Goal: Check status: Check status

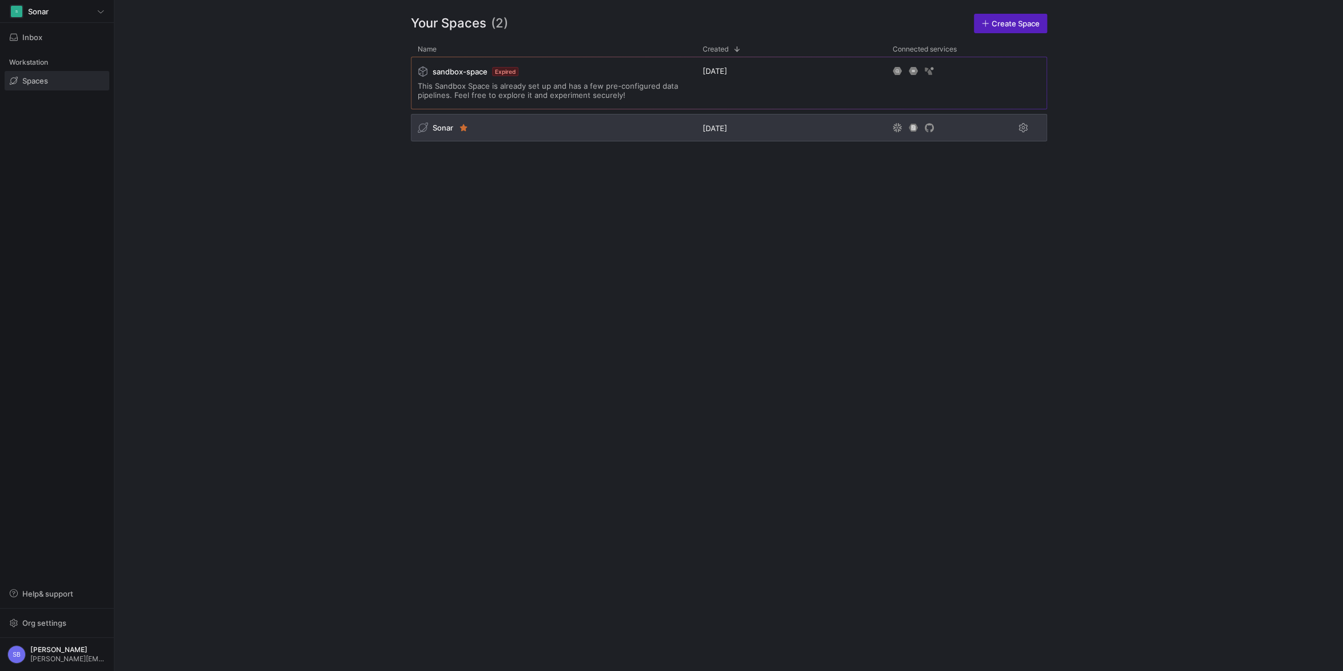
click at [446, 126] on span "Sonar" at bounding box center [443, 127] width 21 height 9
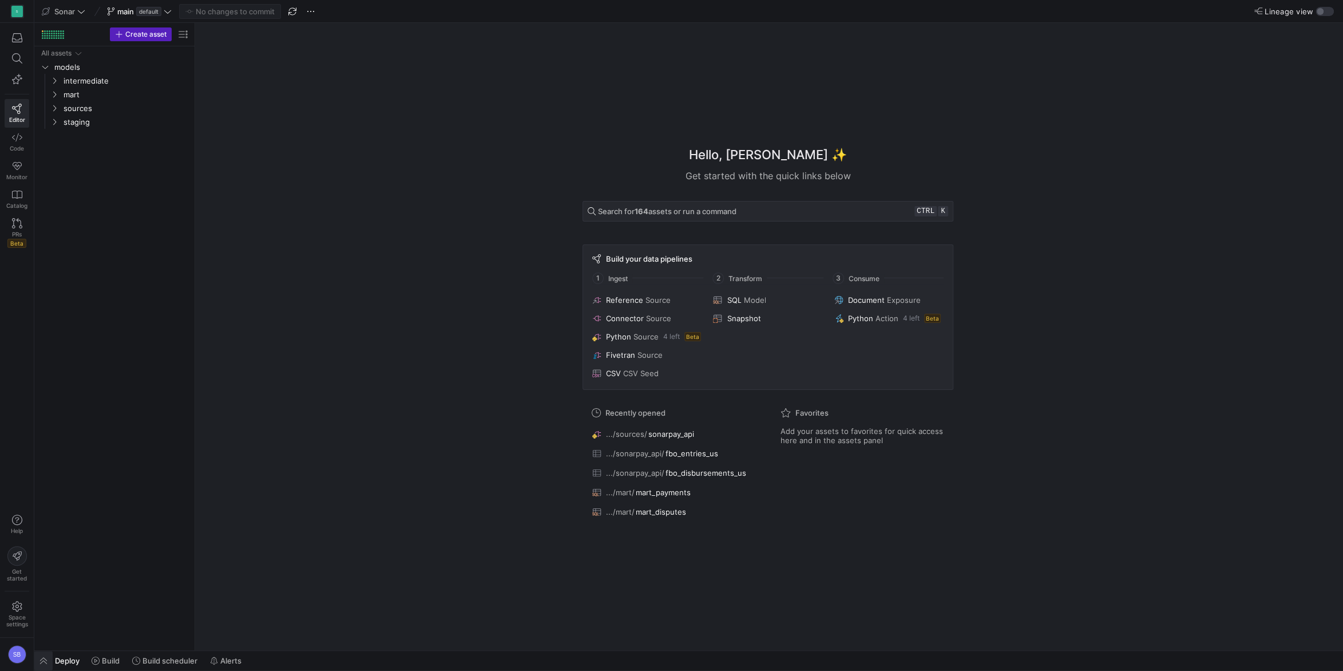
click at [46, 659] on span "button" at bounding box center [43, 660] width 18 height 19
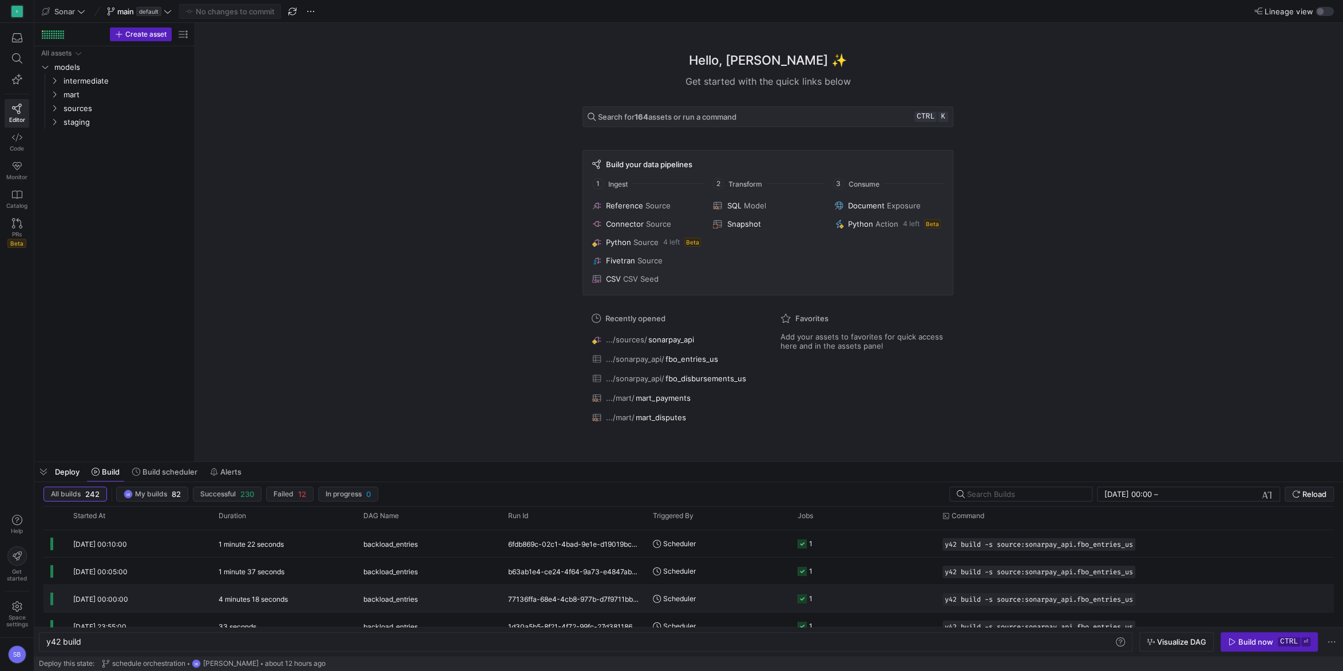
click at [278, 595] on div "4 minutes 18 seconds" at bounding box center [284, 598] width 145 height 27
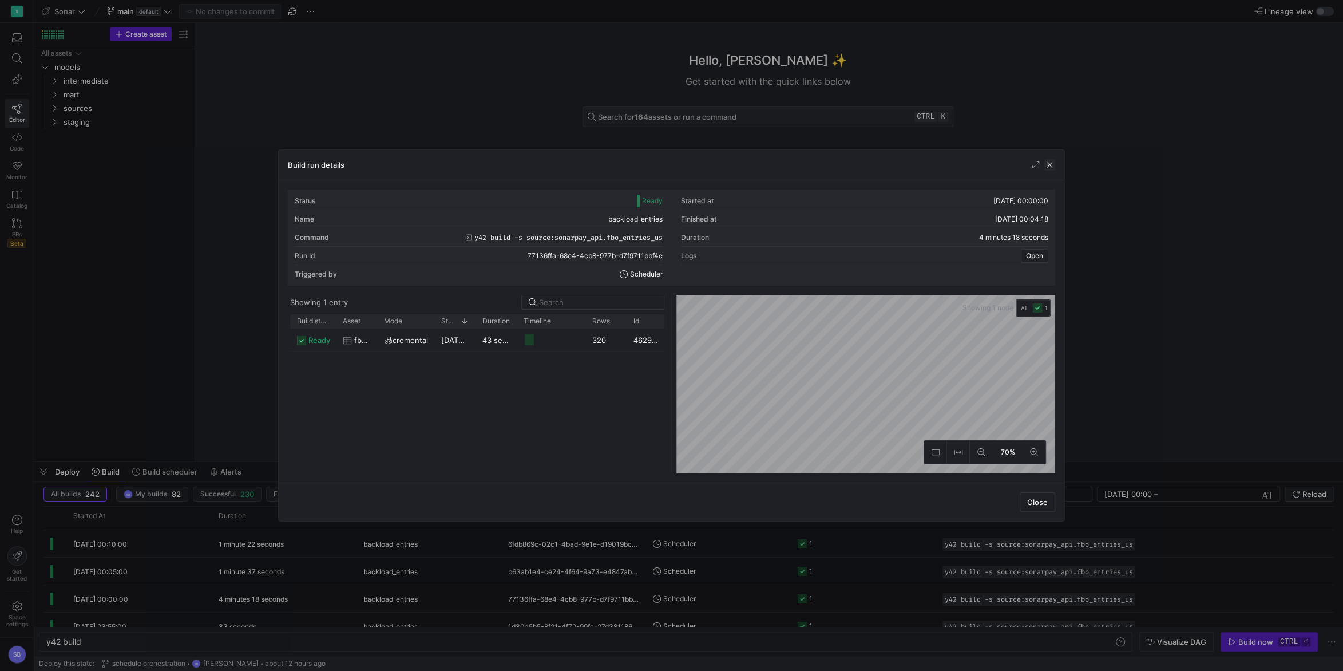
click at [1047, 168] on span "button" at bounding box center [1049, 164] width 11 height 11
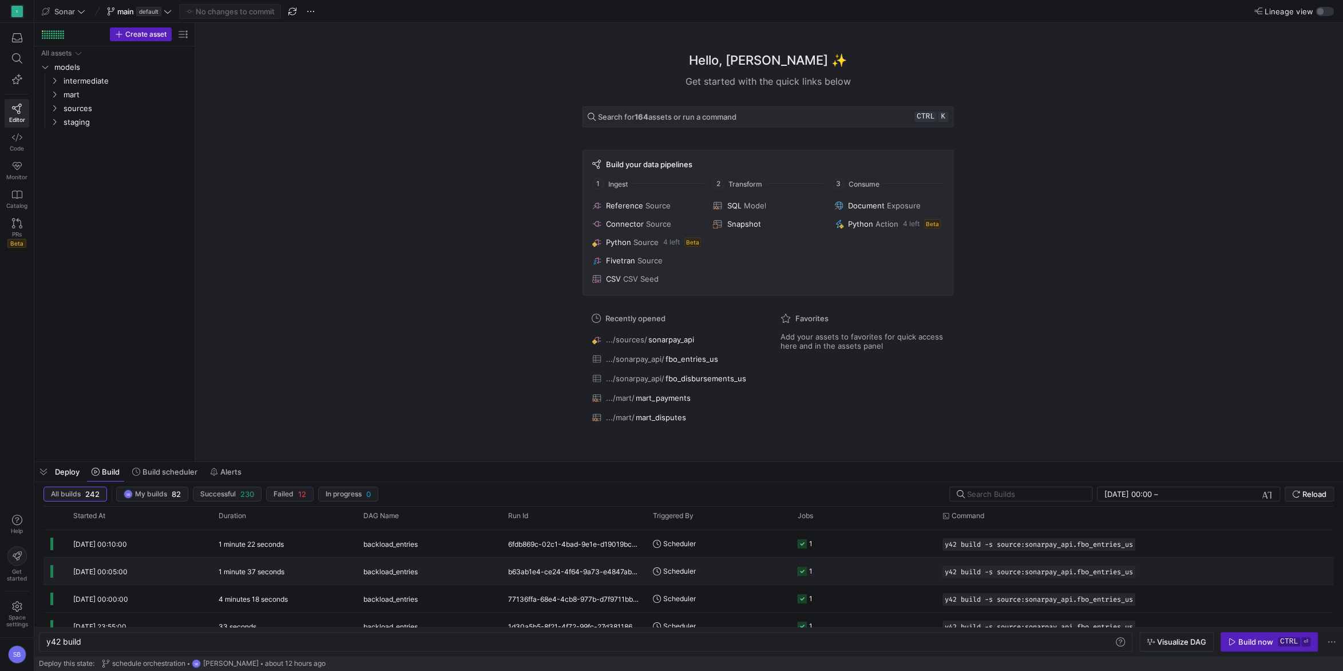
click at [268, 570] on y42-duration "1 minute 37 seconds" at bounding box center [252, 571] width 66 height 9
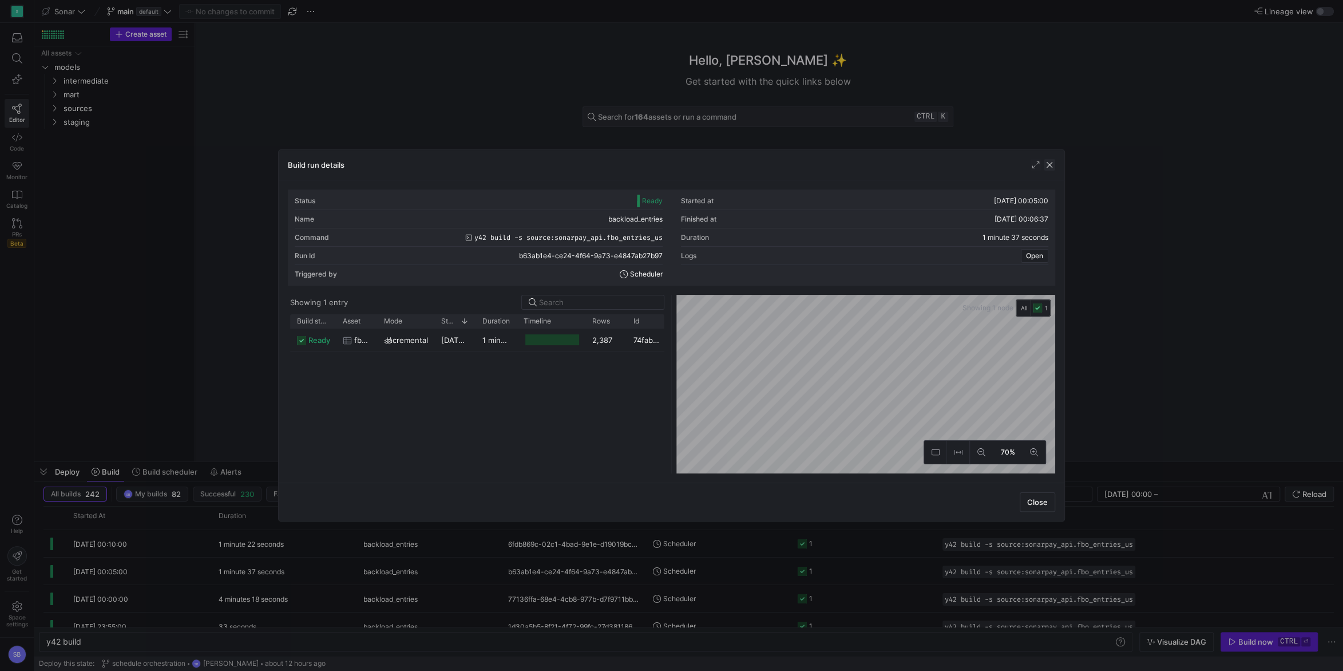
click at [1052, 167] on span "button" at bounding box center [1049, 164] width 11 height 11
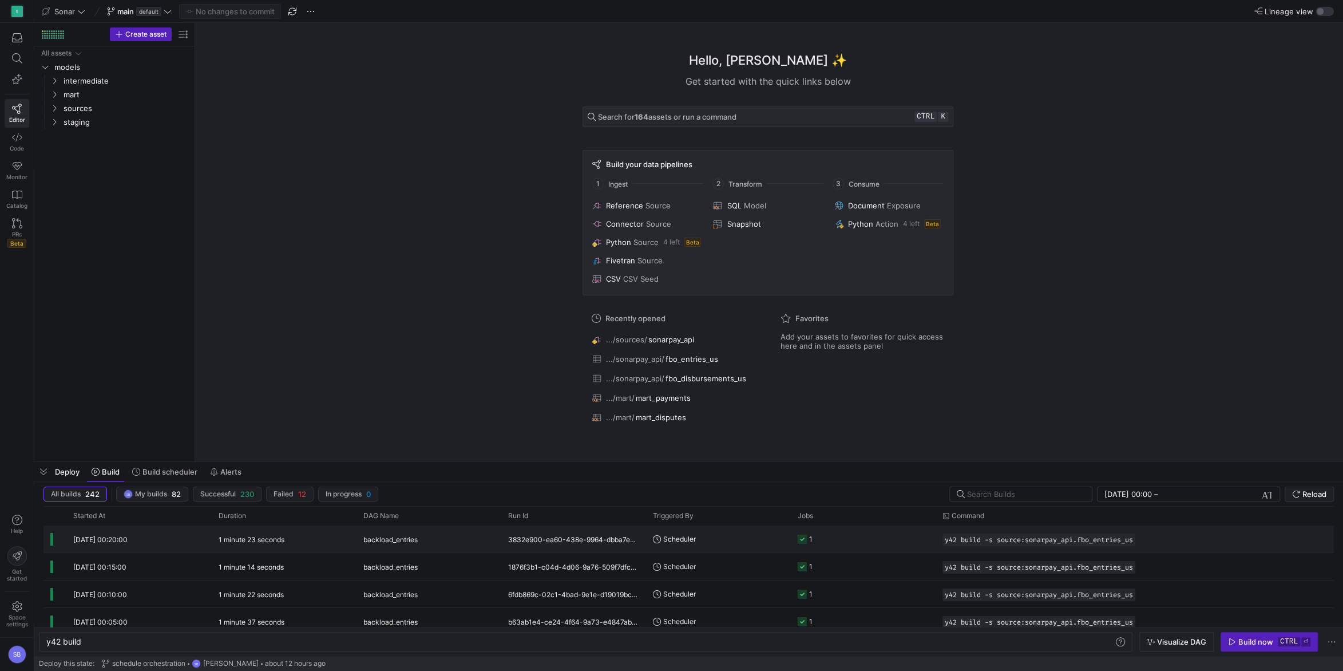
click at [263, 541] on y42-duration "1 minute 23 seconds" at bounding box center [252, 539] width 66 height 9
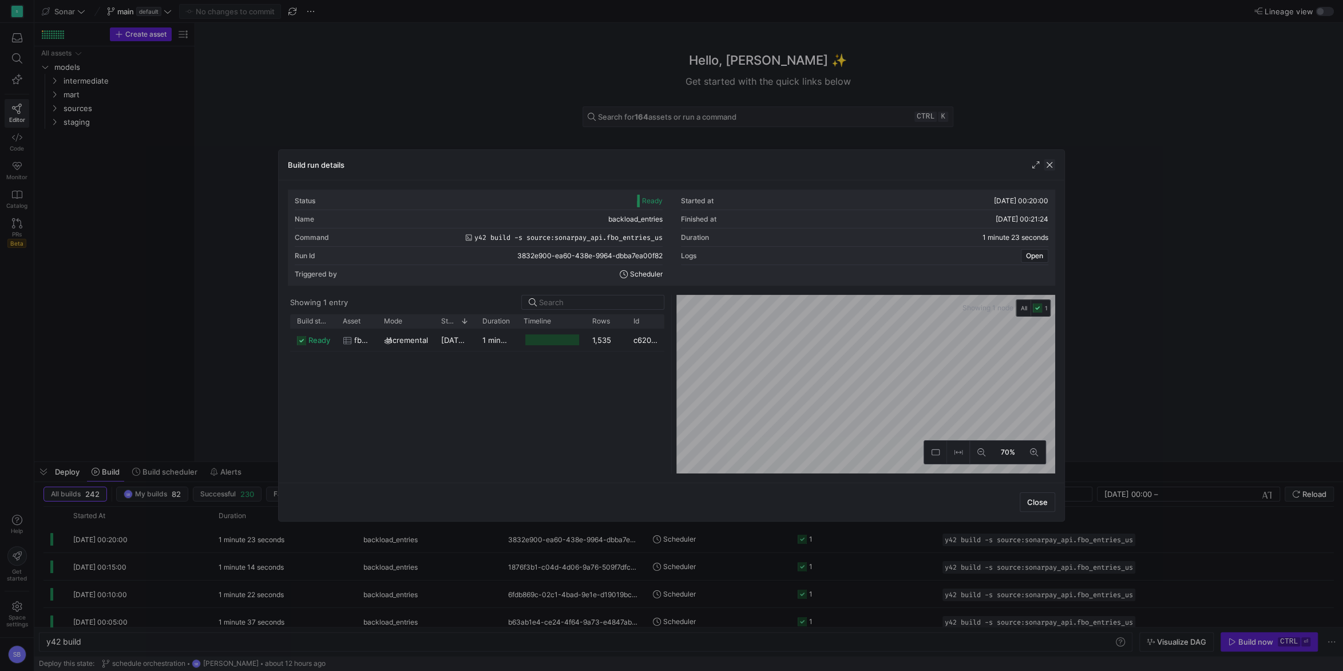
click at [1054, 168] on span "button" at bounding box center [1049, 164] width 11 height 11
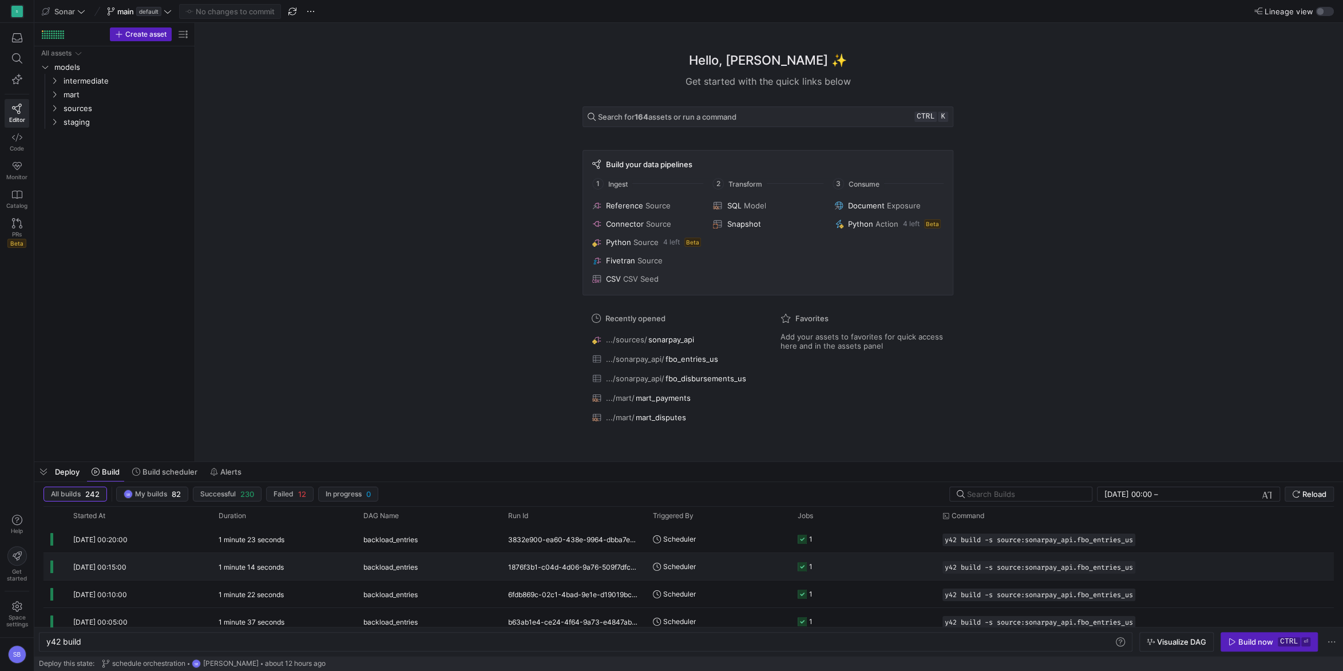
click at [255, 567] on y42-duration "1 minute 14 seconds" at bounding box center [251, 567] width 65 height 9
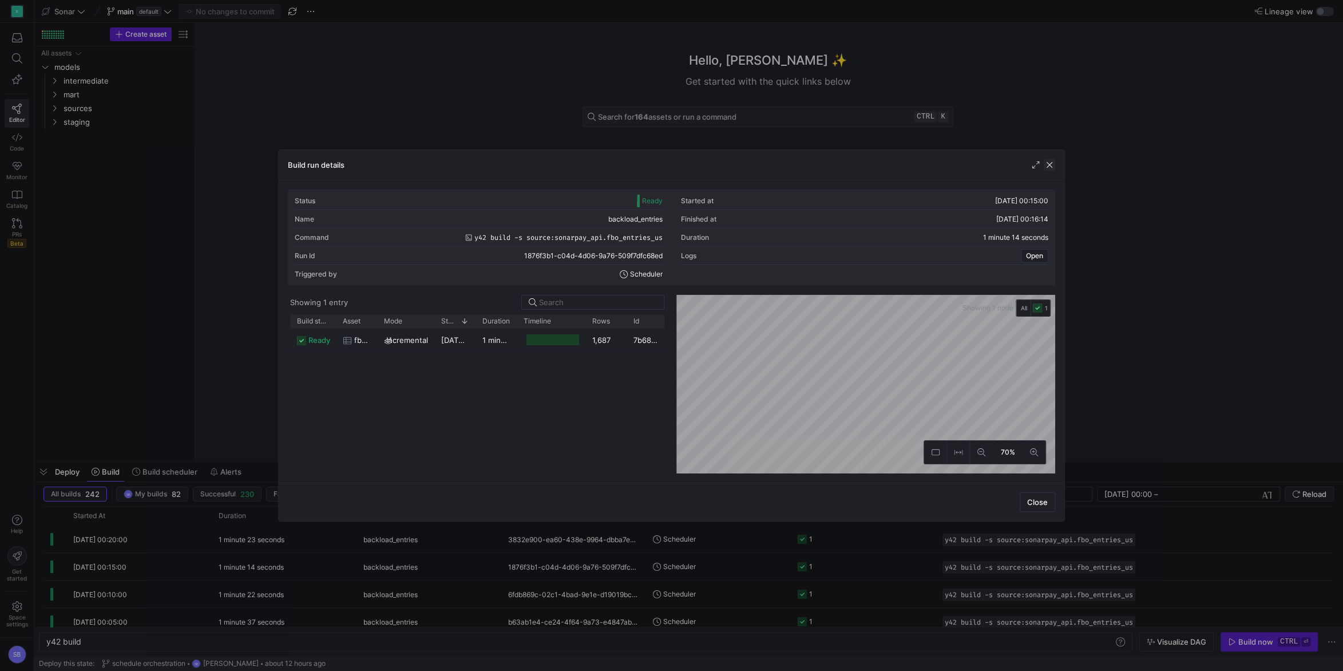
click at [1053, 164] on span "button" at bounding box center [1049, 164] width 11 height 11
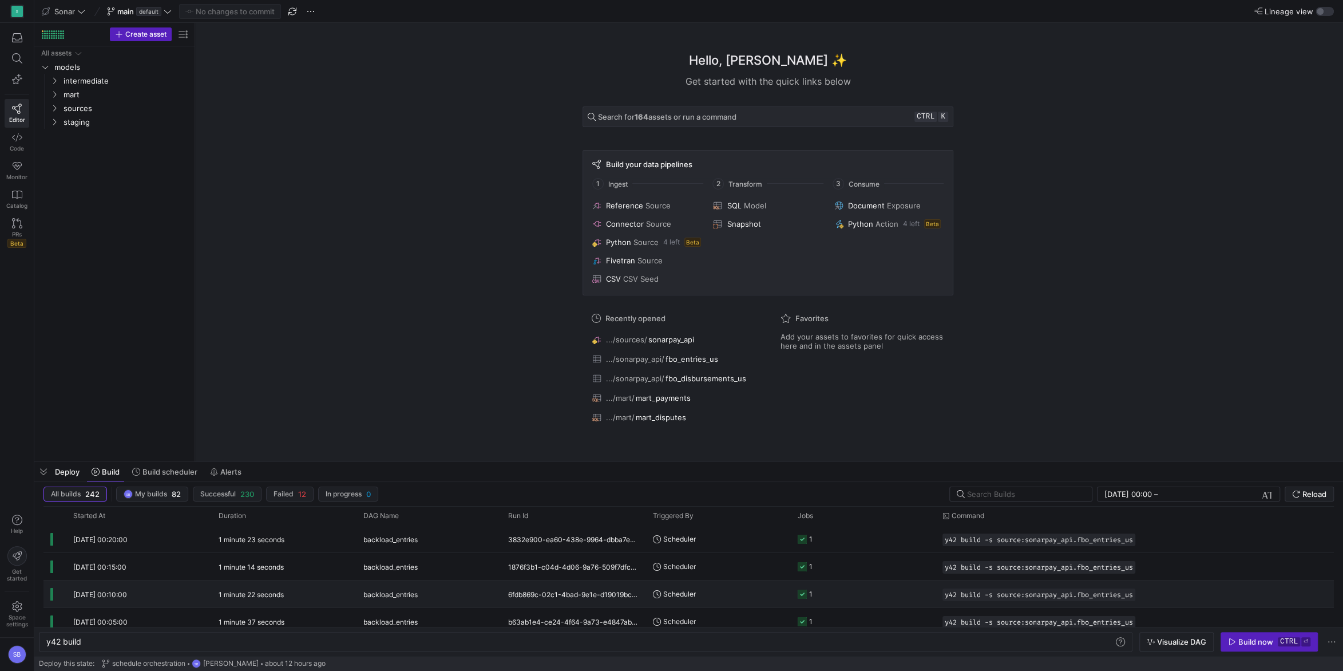
click at [244, 597] on y42-duration "1 minute 22 seconds" at bounding box center [251, 594] width 65 height 9
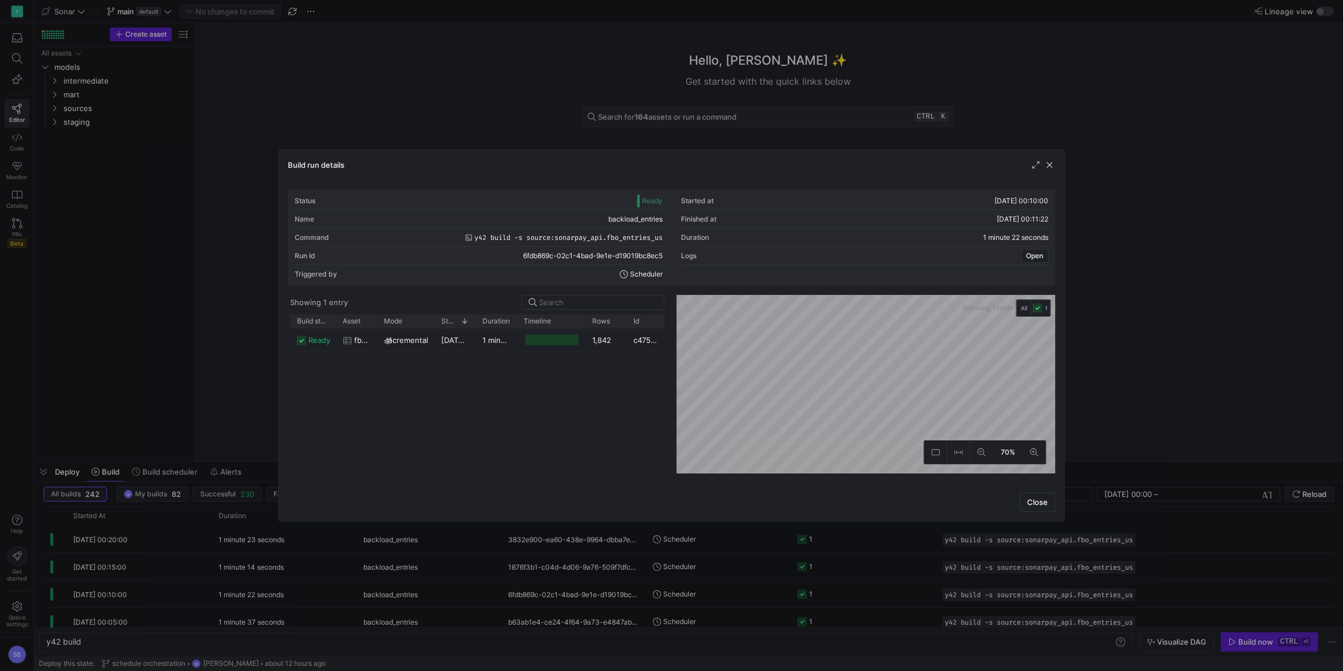
click at [1056, 168] on div "Build run details" at bounding box center [672, 165] width 786 height 30
click at [1055, 165] on div "Build run details" at bounding box center [672, 165] width 786 height 30
click at [1051, 165] on span "button" at bounding box center [1049, 164] width 11 height 11
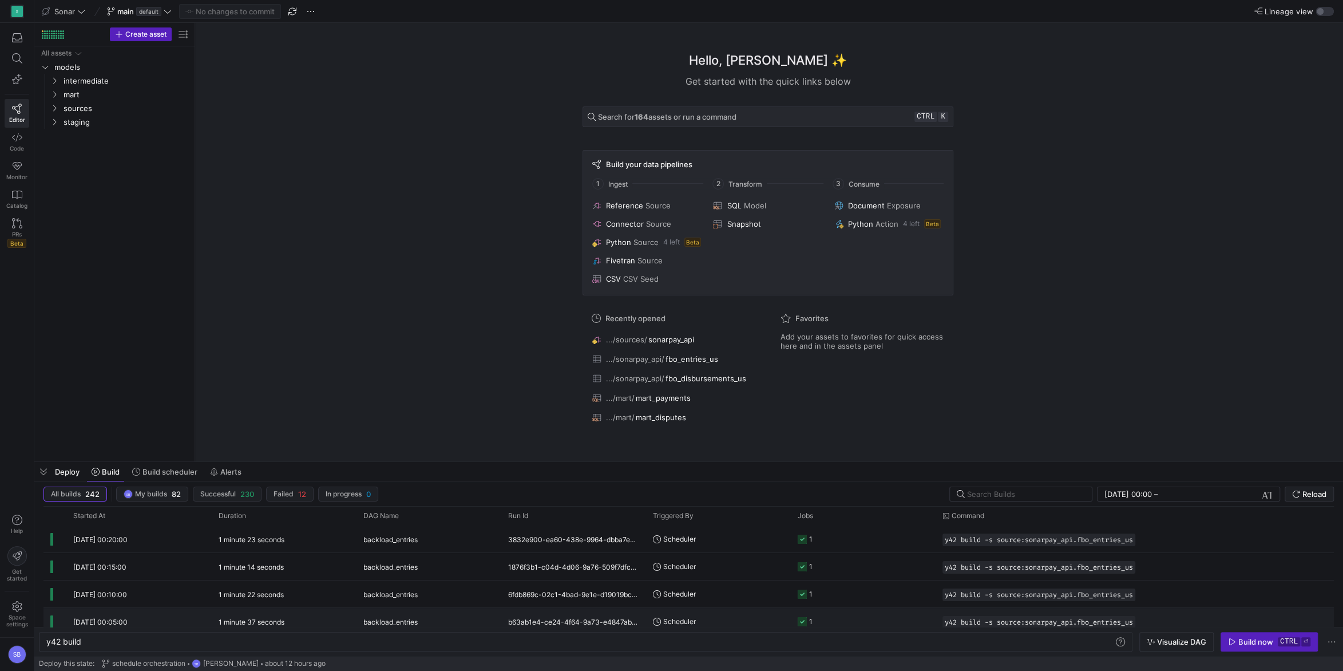
click at [324, 620] on div "1 minute 37 seconds" at bounding box center [284, 621] width 145 height 27
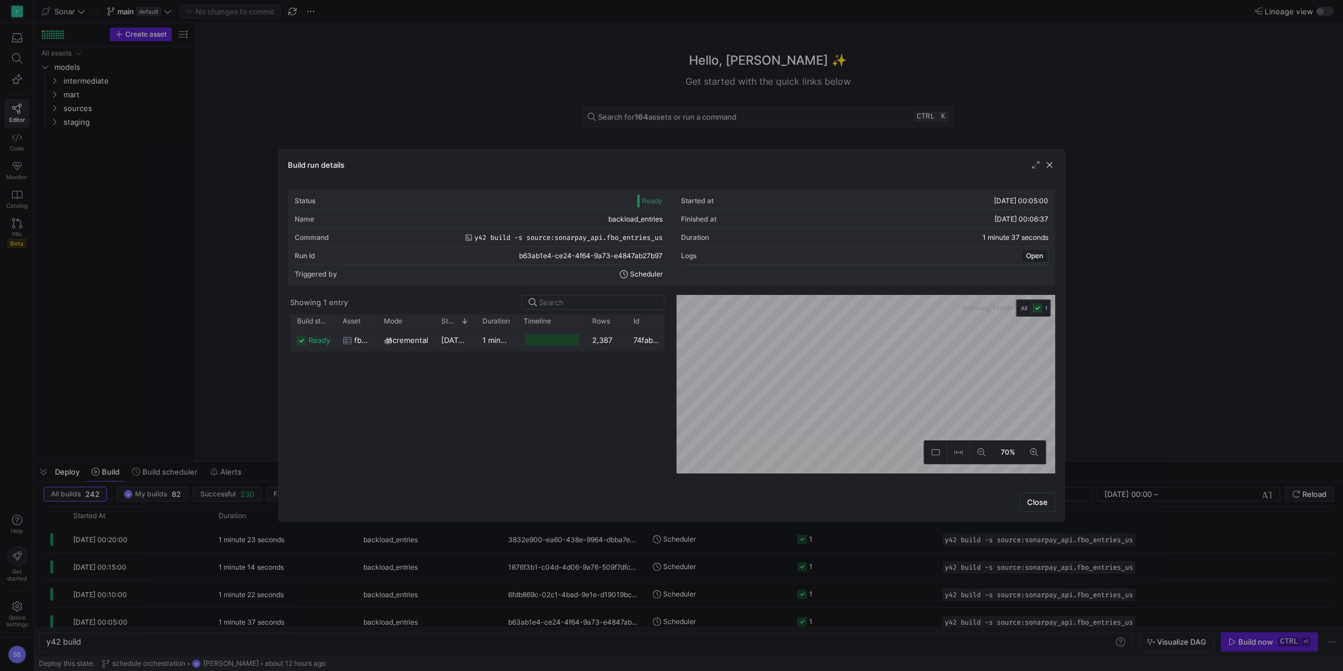
click at [462, 339] on span "[DATE] 00:05:02" at bounding box center [470, 339] width 59 height 9
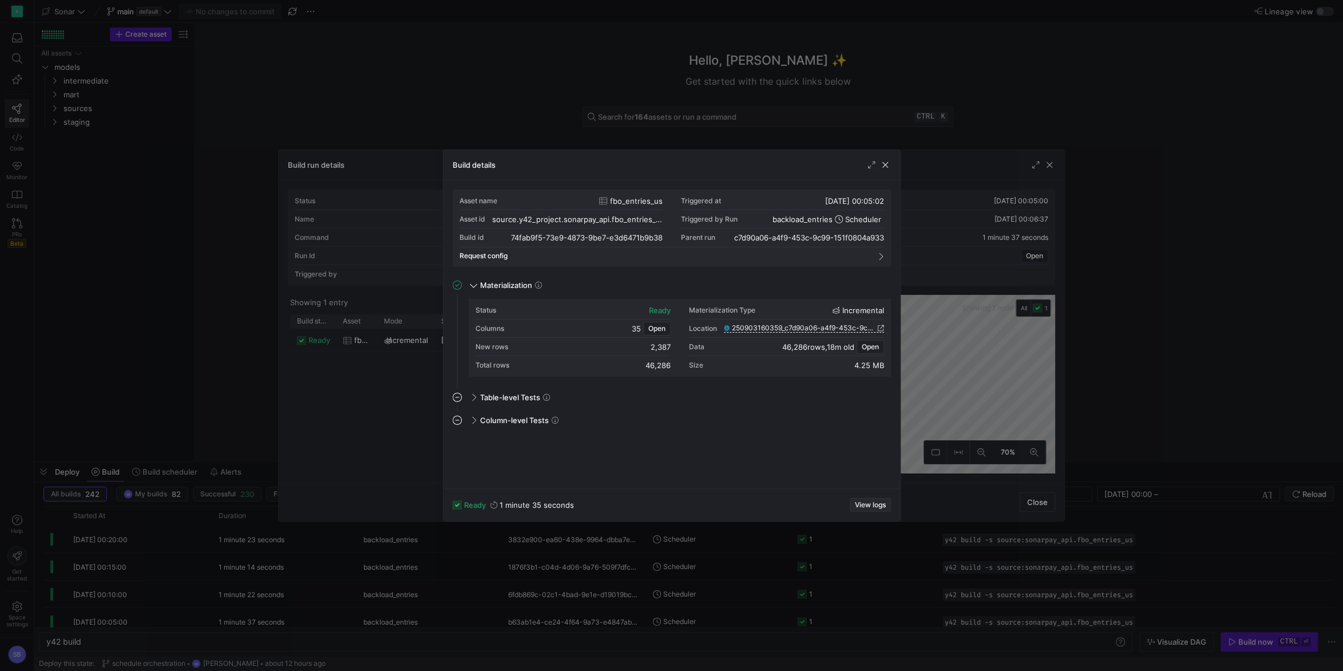
click at [861, 502] on span "View logs" at bounding box center [870, 505] width 31 height 8
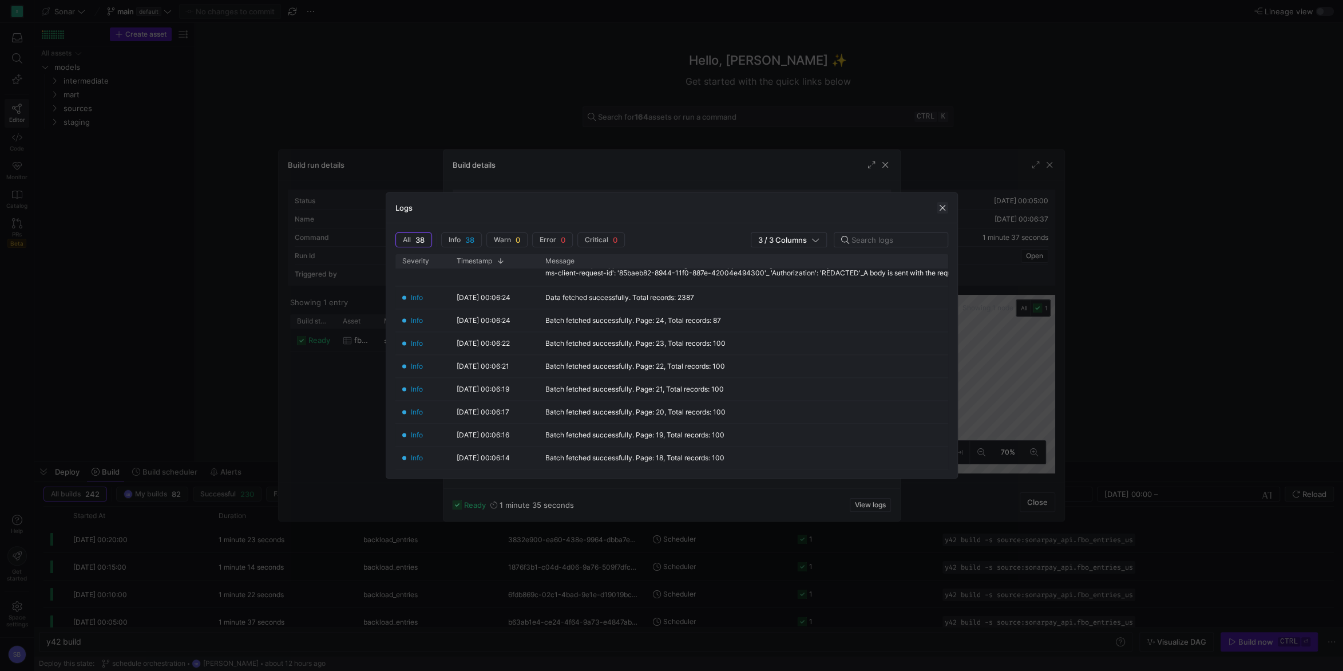
click at [941, 204] on span "button" at bounding box center [942, 207] width 11 height 11
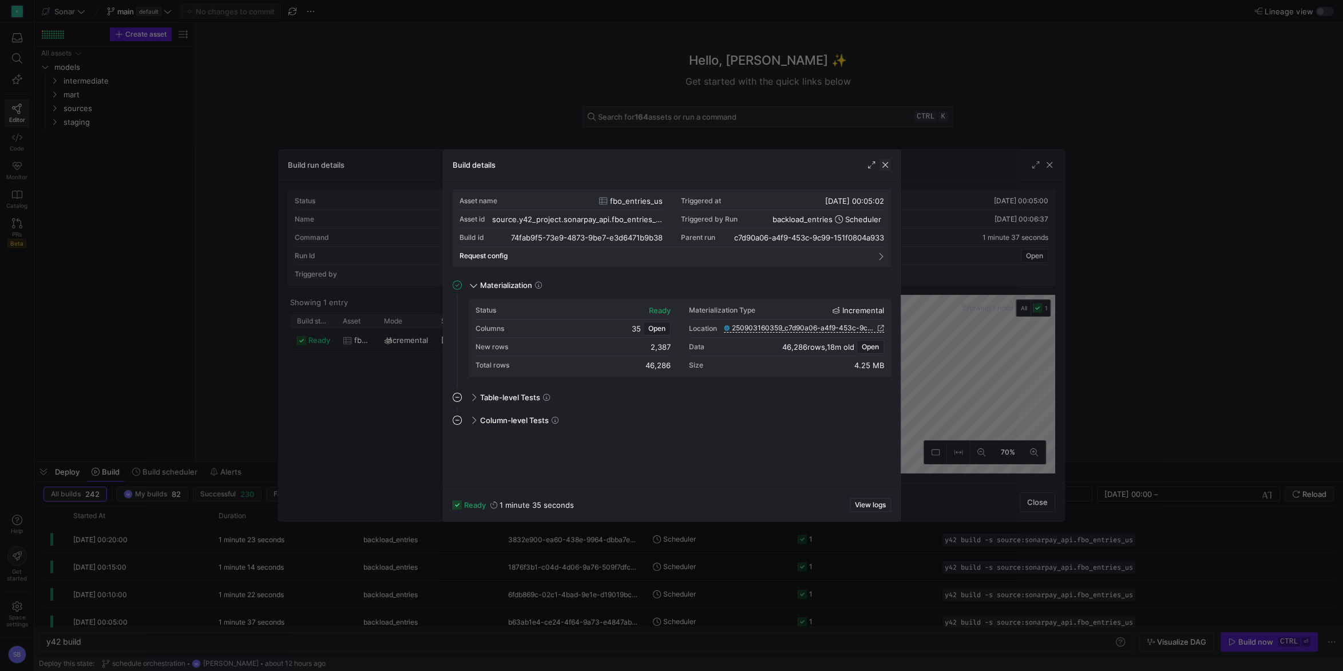
click at [888, 167] on span "button" at bounding box center [885, 164] width 11 height 11
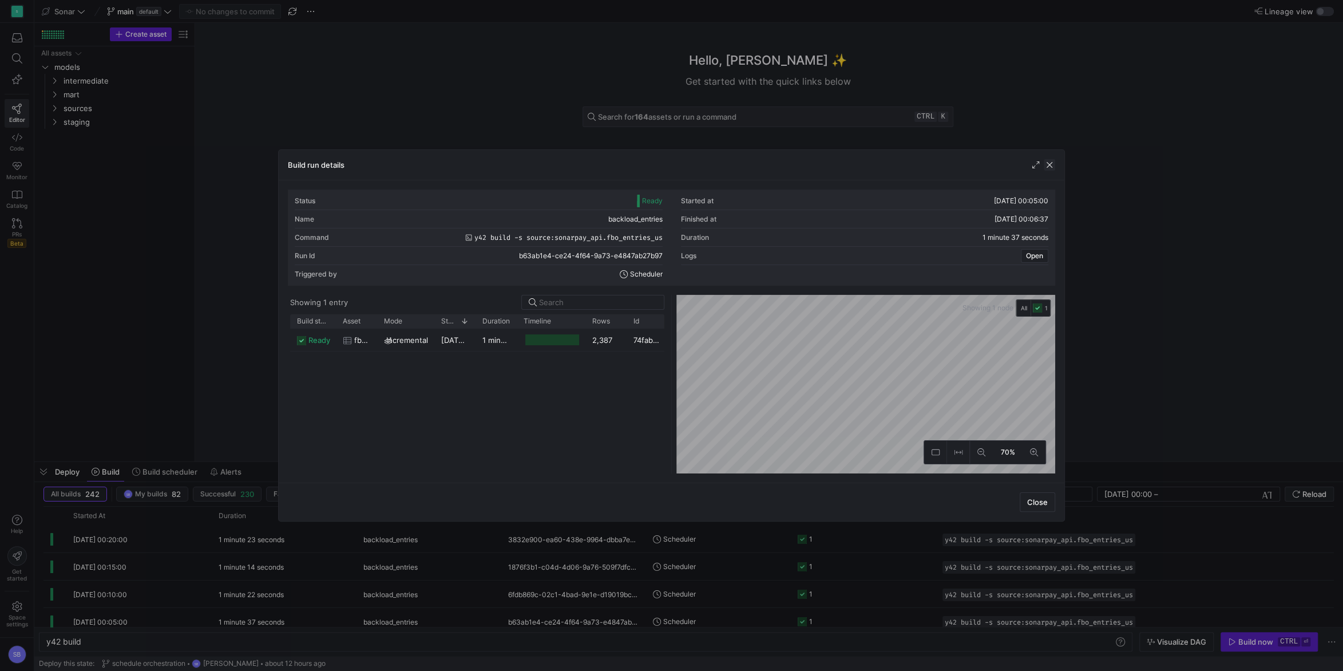
click at [1050, 165] on span "button" at bounding box center [1049, 164] width 11 height 11
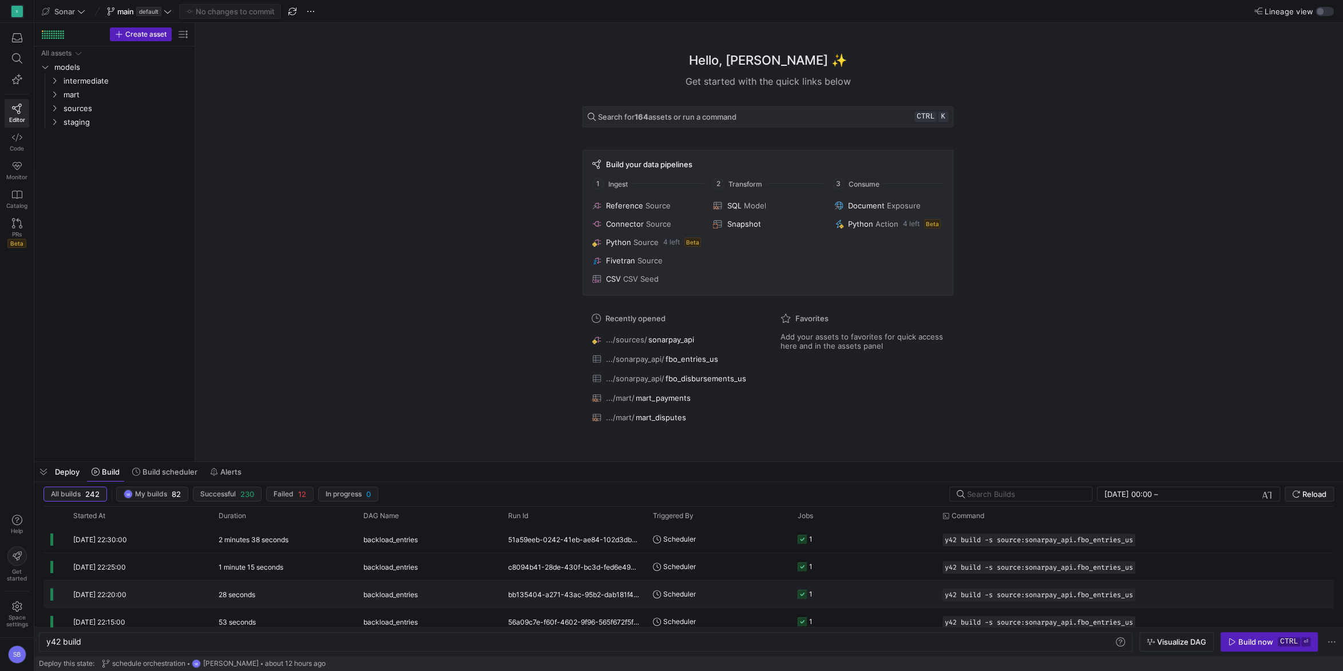
click at [404, 591] on span "backload_entries" at bounding box center [390, 594] width 54 height 27
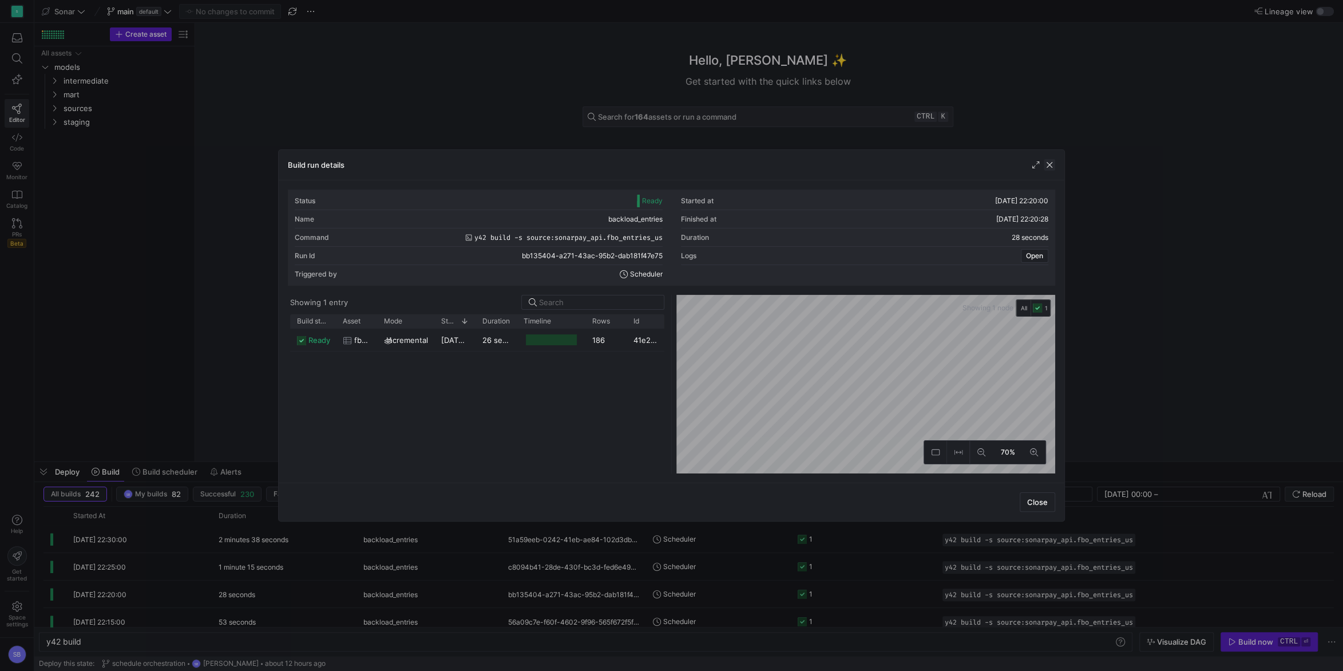
click at [1055, 167] on span "button" at bounding box center [1049, 164] width 11 height 11
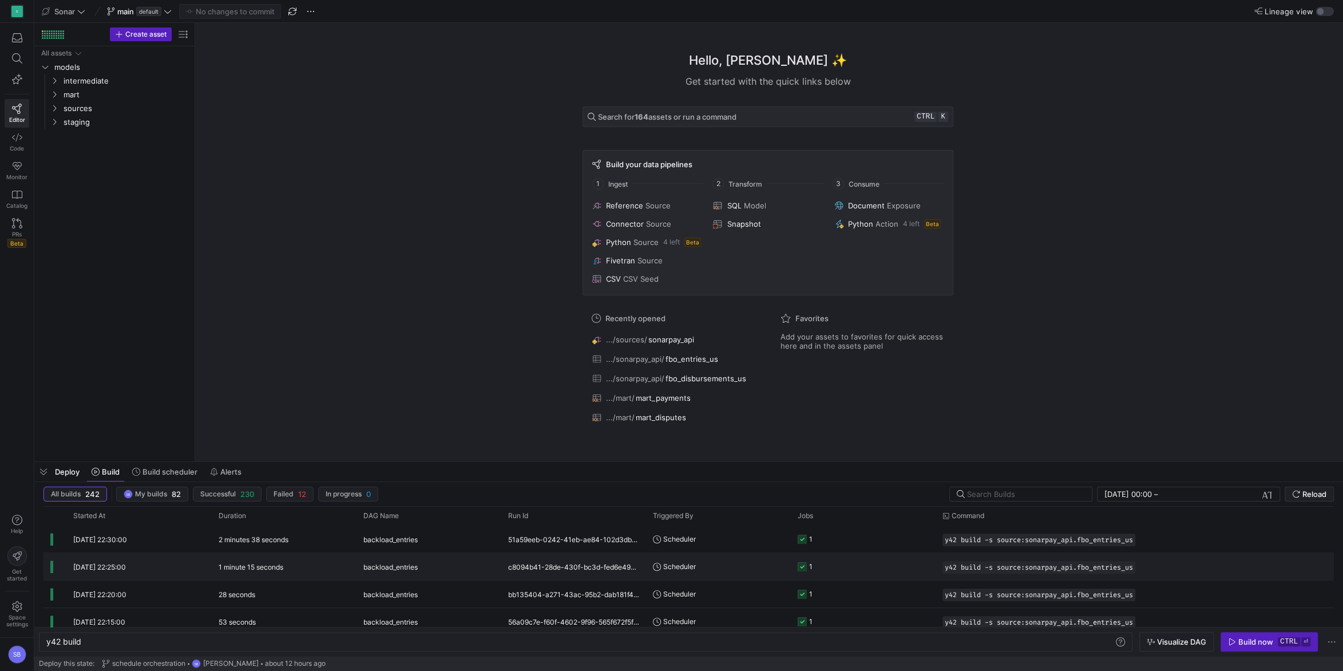
click at [283, 565] on y42-duration "1 minute 15 seconds" at bounding box center [251, 567] width 65 height 9
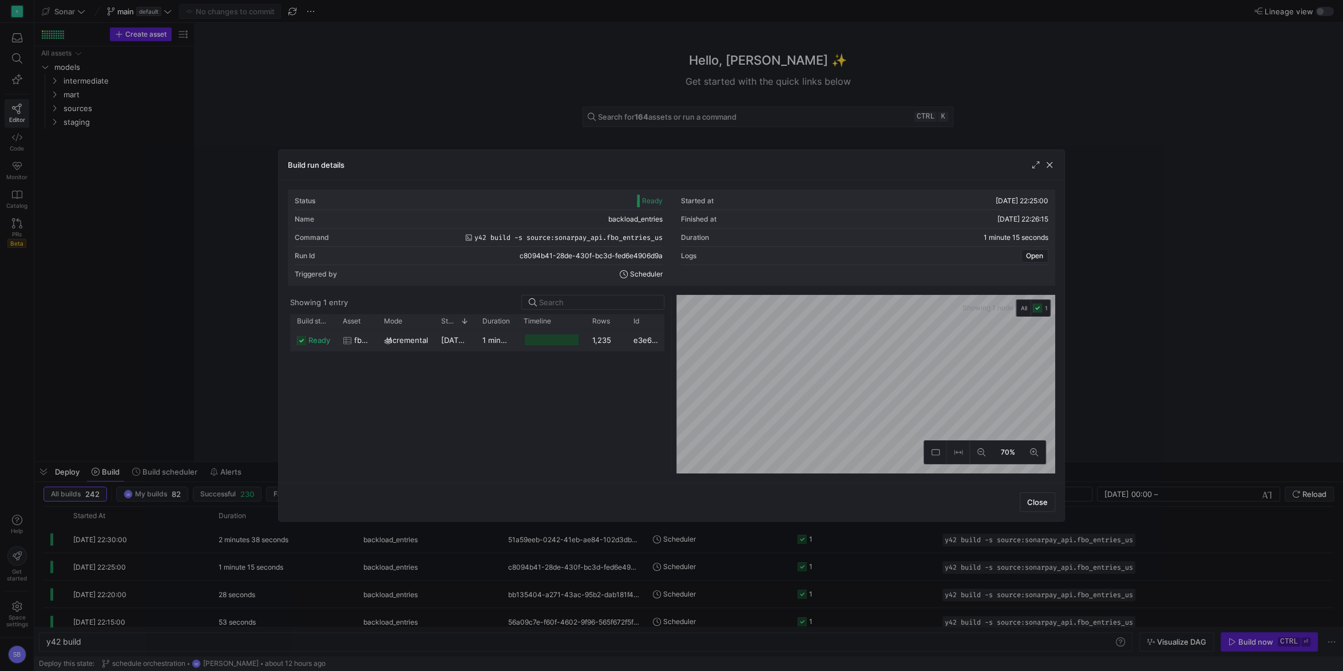
click at [584, 341] on div at bounding box center [551, 339] width 69 height 22
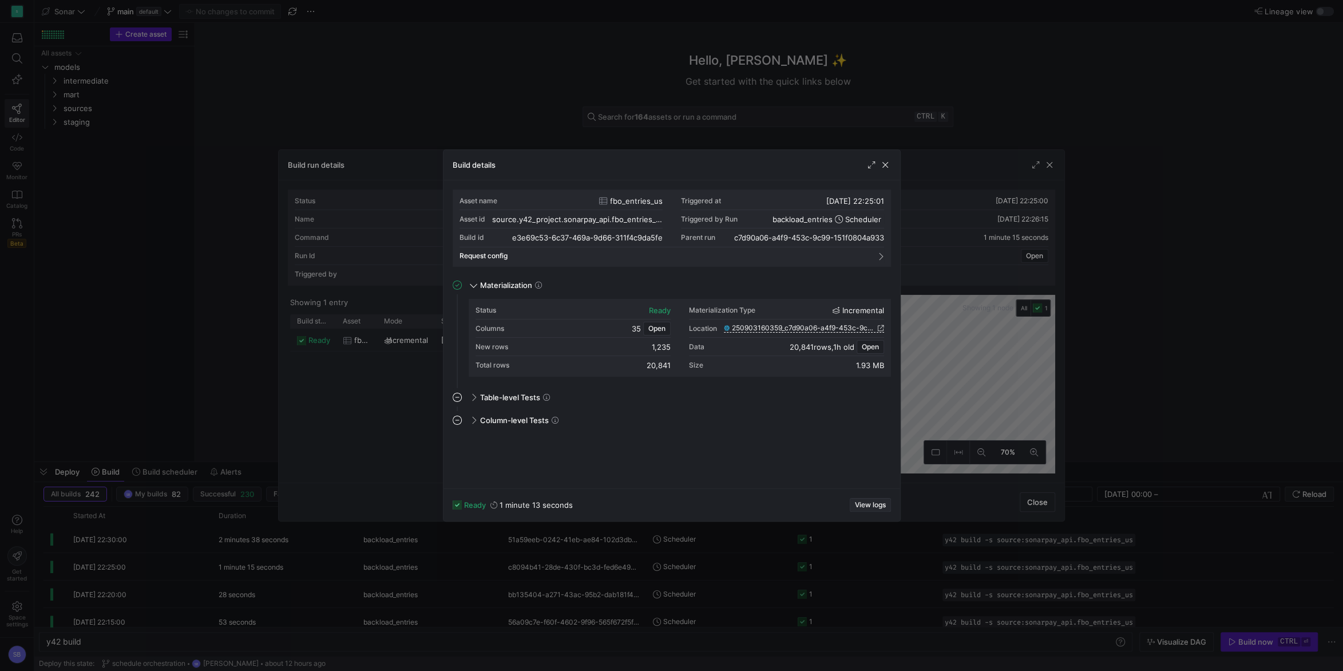
click at [864, 502] on span "View logs" at bounding box center [870, 505] width 31 height 8
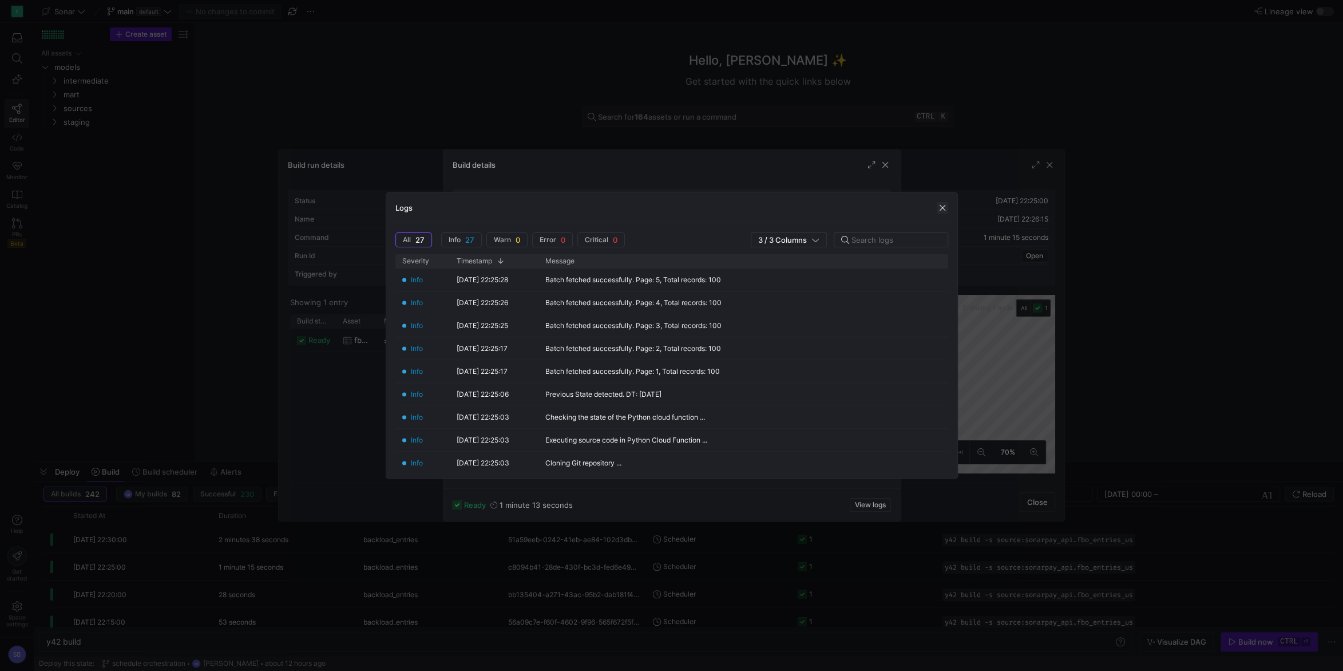
click at [940, 212] on span "button" at bounding box center [942, 207] width 11 height 11
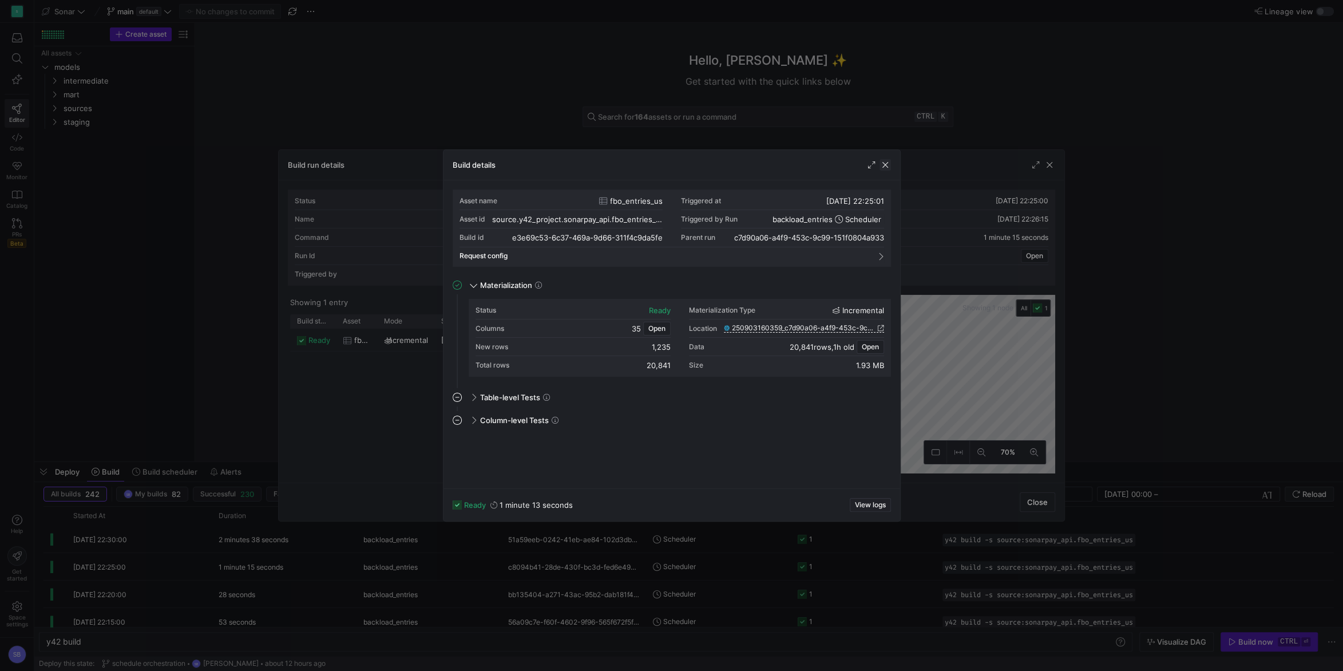
click at [885, 165] on span "button" at bounding box center [885, 164] width 11 height 11
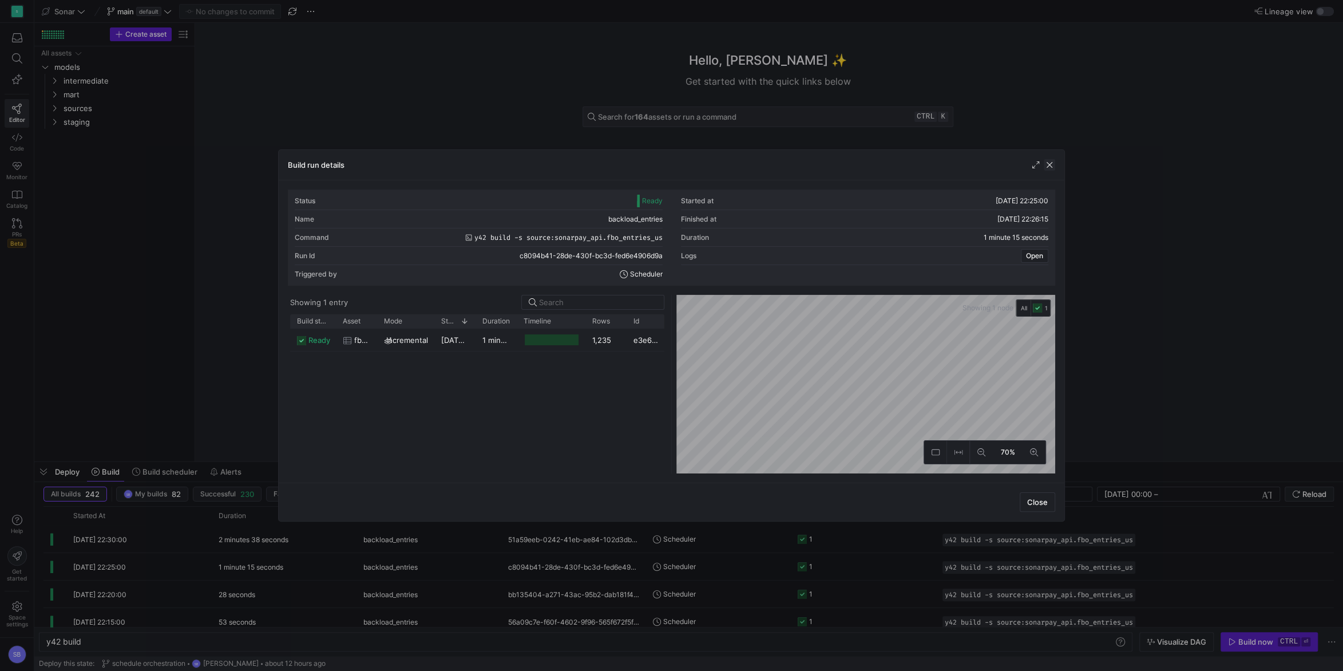
click at [1047, 167] on span "button" at bounding box center [1049, 164] width 11 height 11
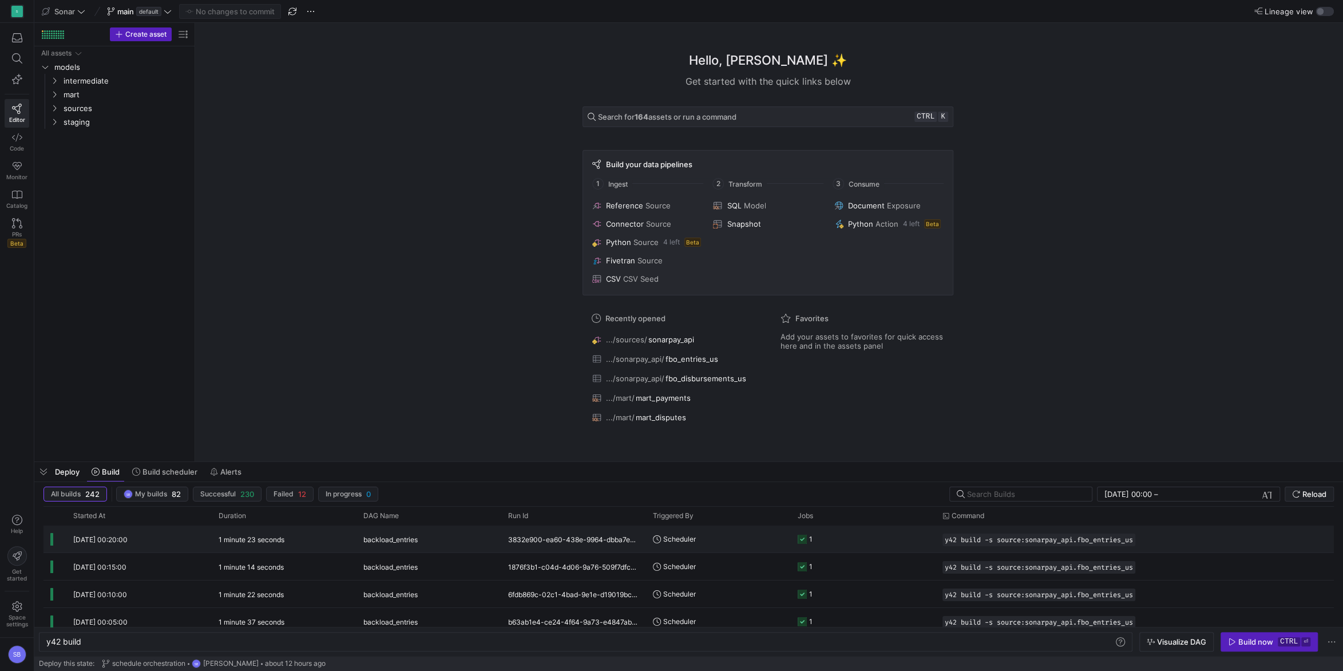
click at [514, 534] on div "3832e900-ea60-438e-9964-dbba7ea00f82" at bounding box center [573, 538] width 145 height 27
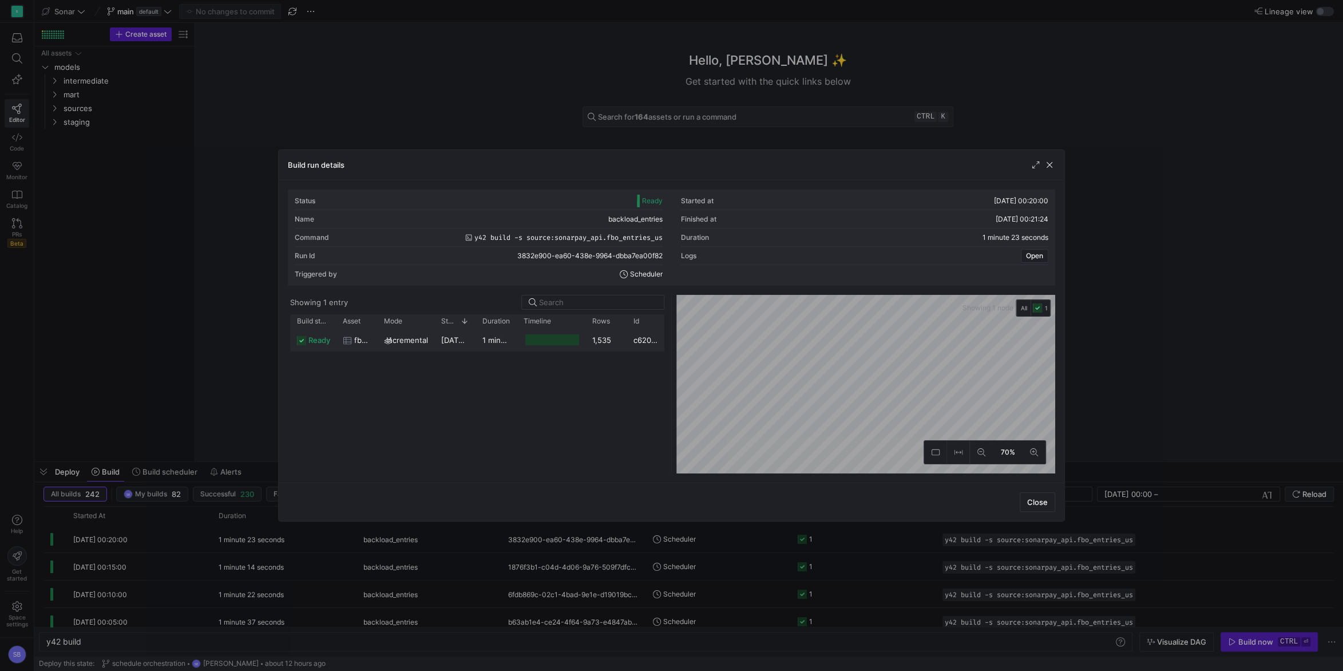
click at [498, 341] on y42-duration "1 minute 21 seconds" at bounding box center [518, 339] width 73 height 9
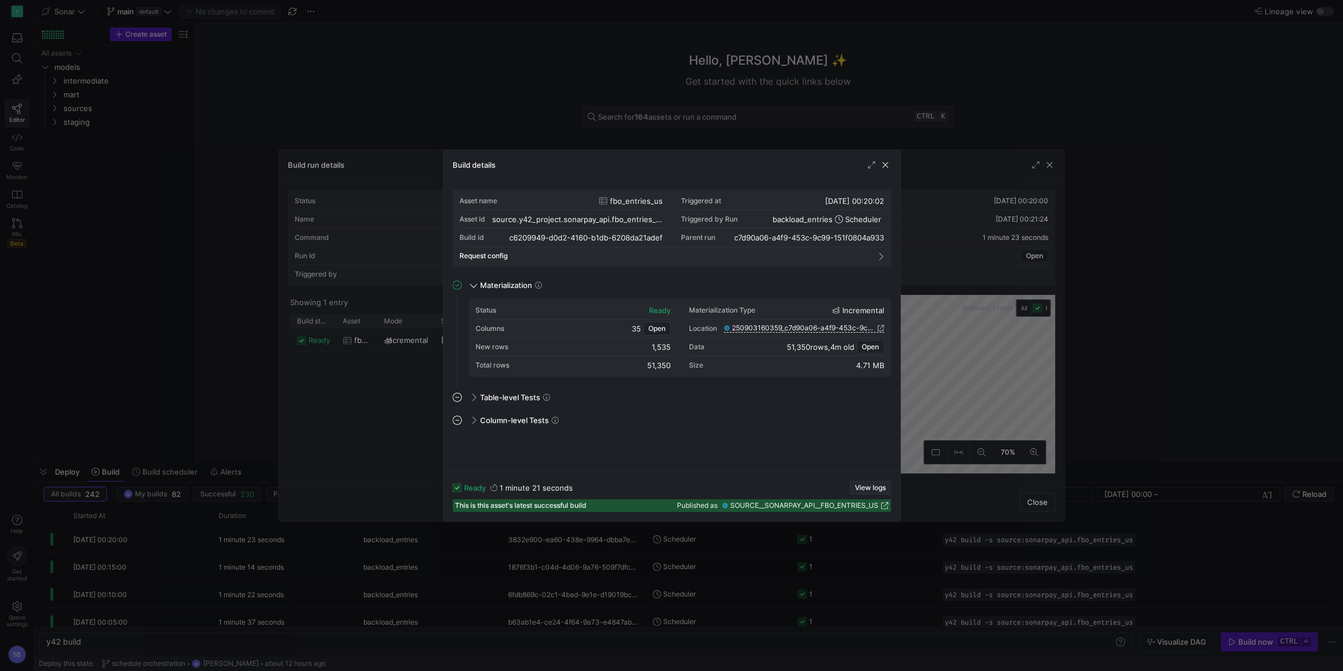
click at [863, 486] on span "View logs" at bounding box center [870, 488] width 31 height 8
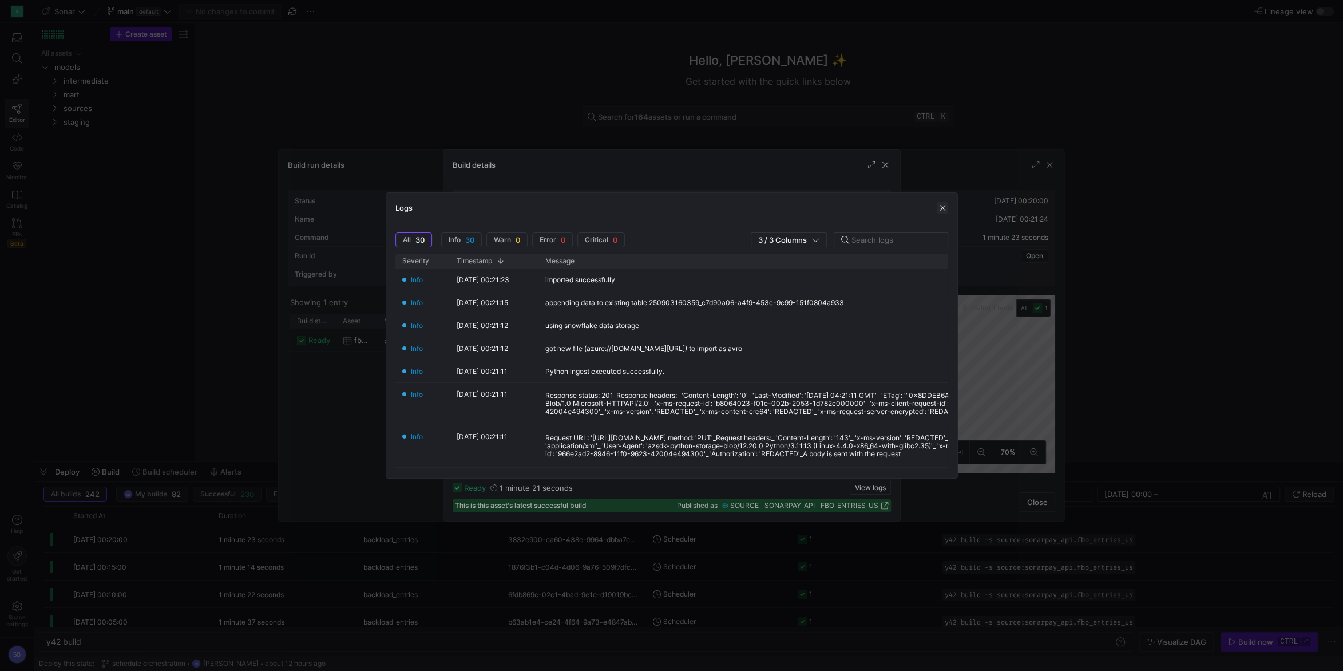
click at [942, 211] on span "button" at bounding box center [942, 207] width 11 height 11
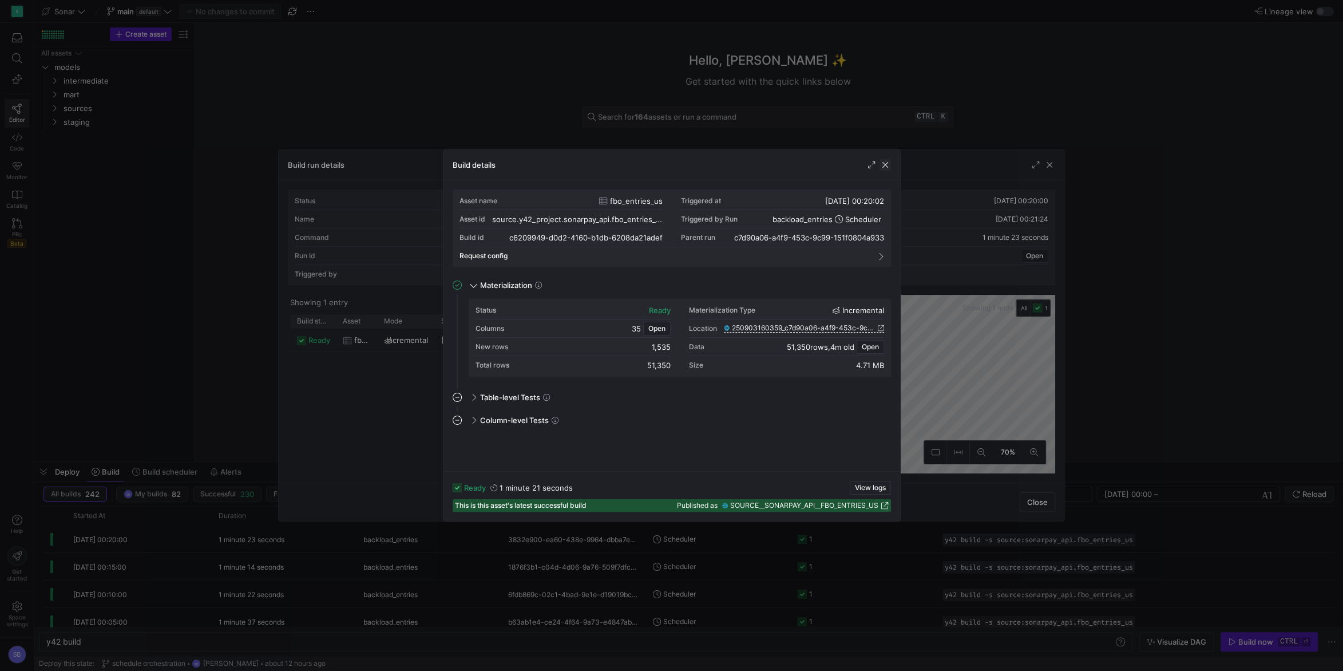
click at [890, 166] on span "button" at bounding box center [885, 164] width 11 height 11
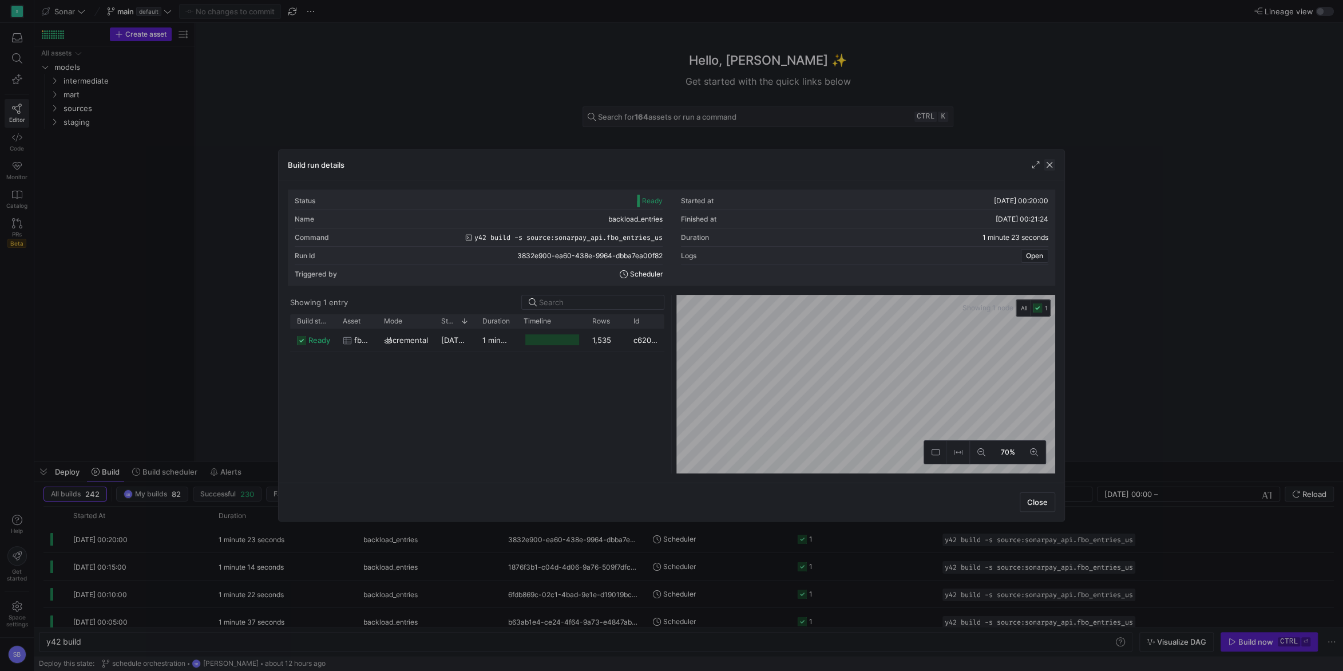
click at [1048, 169] on span "button" at bounding box center [1049, 164] width 11 height 11
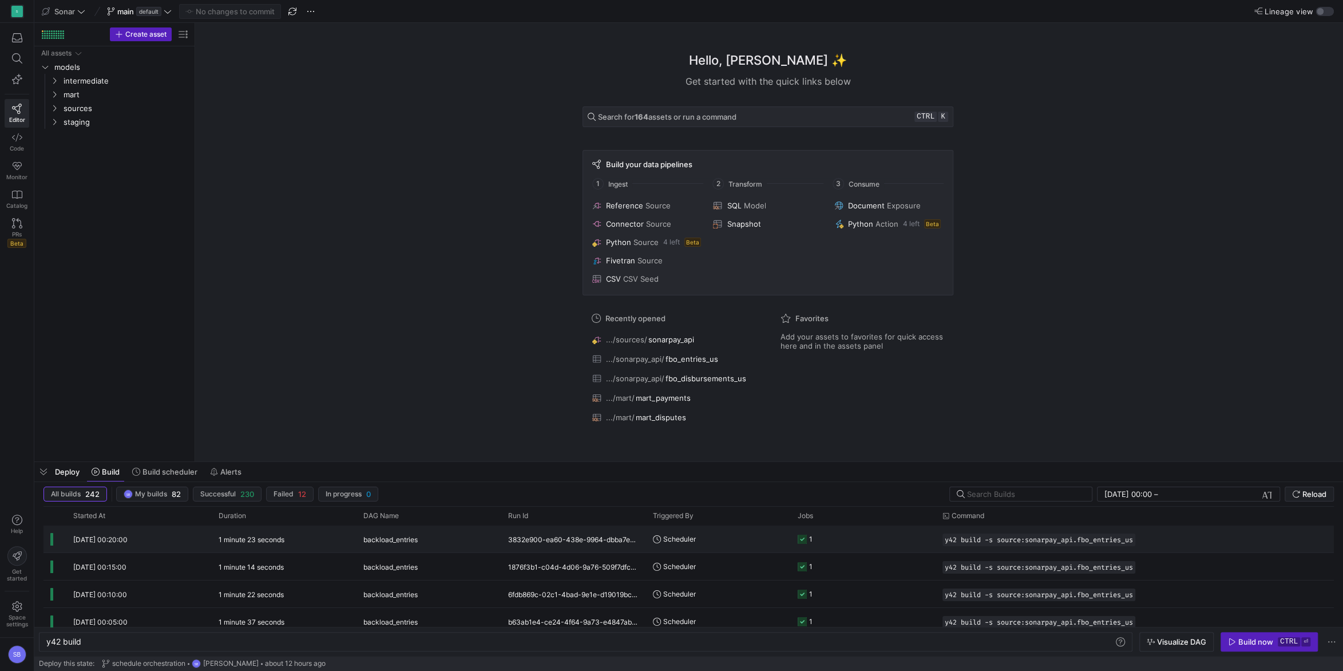
click at [441, 546] on div "backload_entries" at bounding box center [428, 539] width 131 height 27
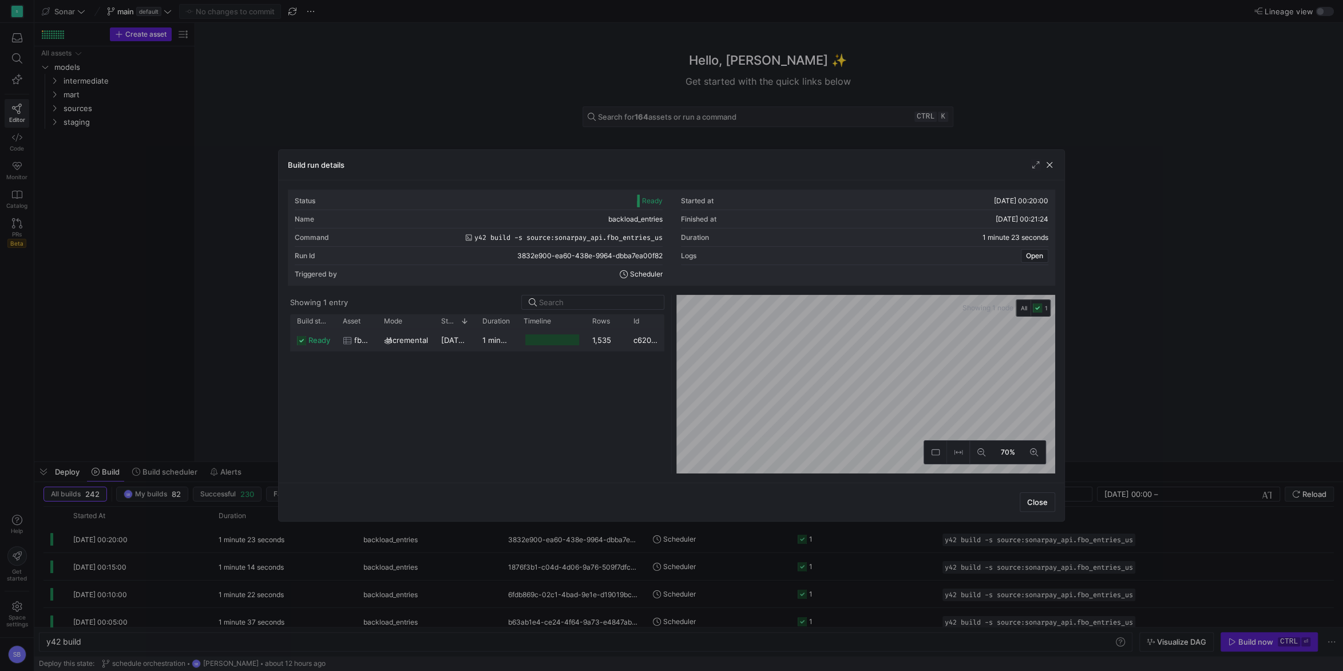
click at [486, 343] on y42-duration "1 minute 21 seconds" at bounding box center [518, 339] width 73 height 9
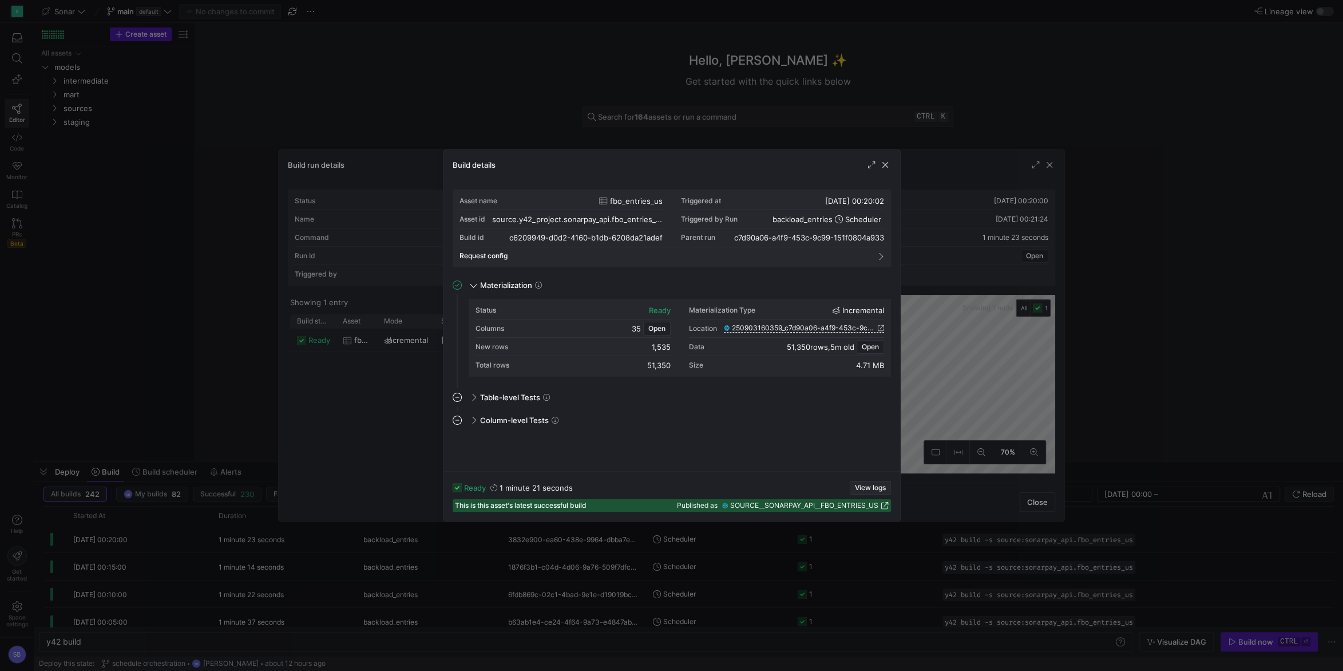
click at [870, 484] on span "View logs" at bounding box center [870, 488] width 31 height 8
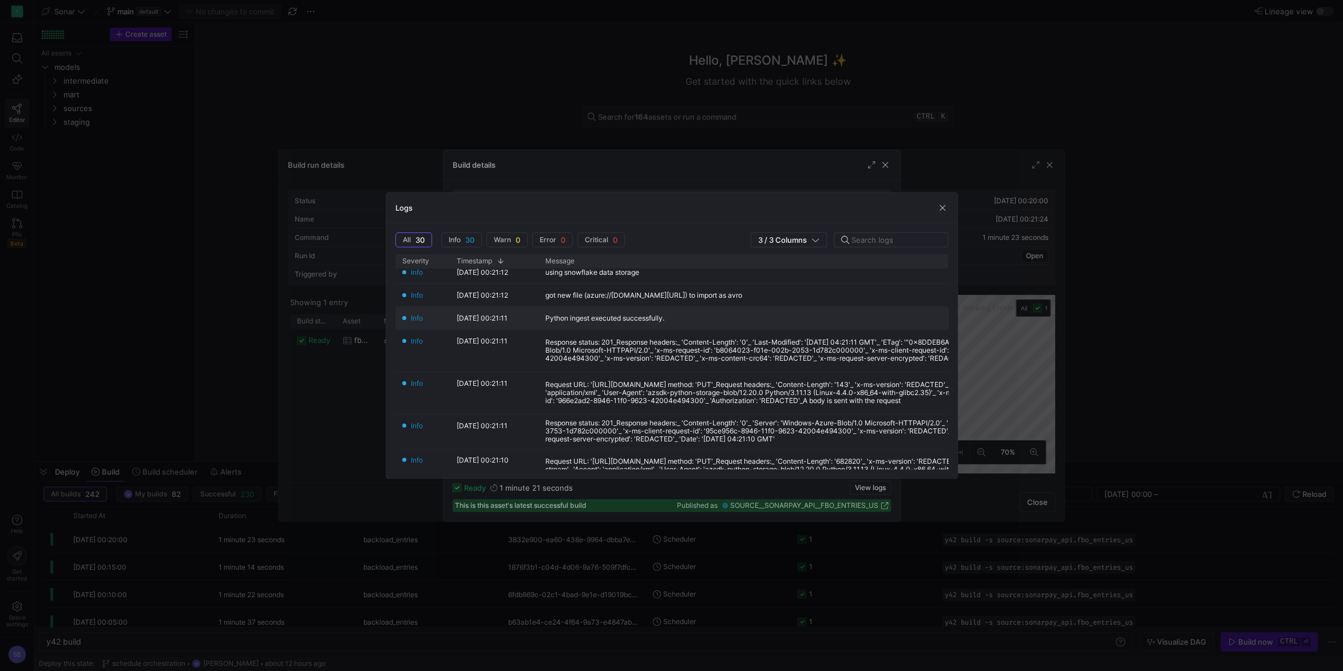
scroll to position [80, 0]
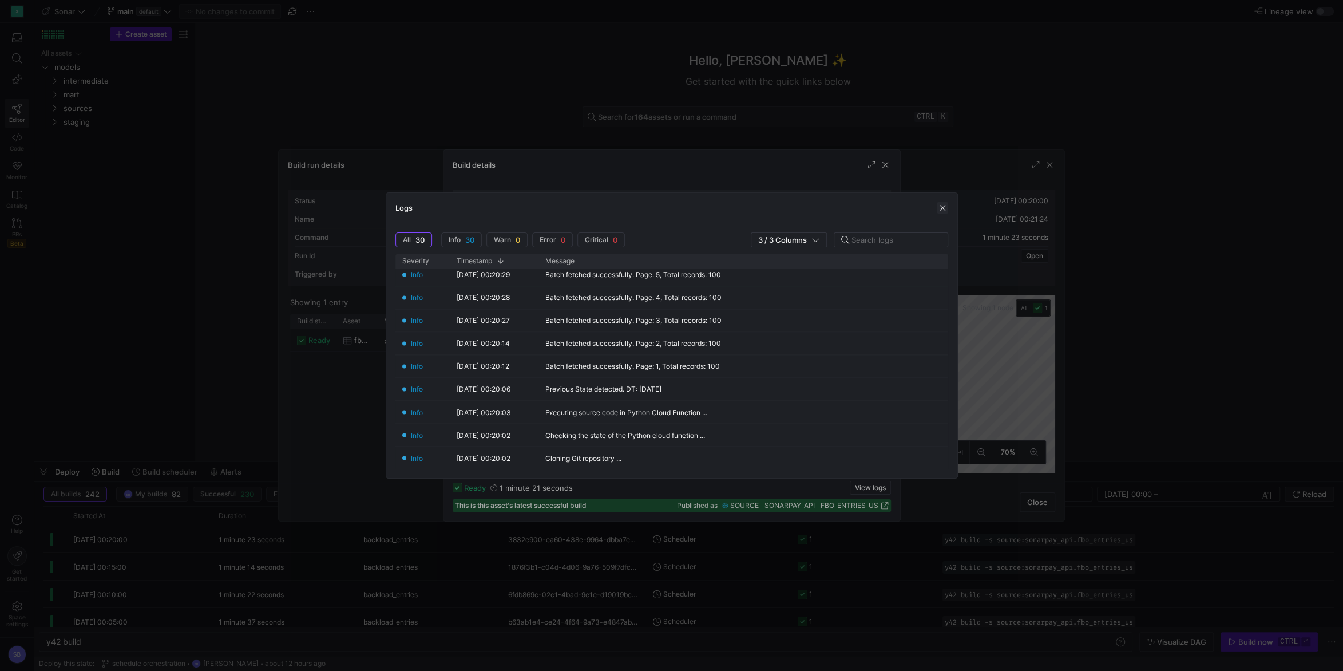
click at [939, 204] on span "button" at bounding box center [942, 207] width 11 height 11
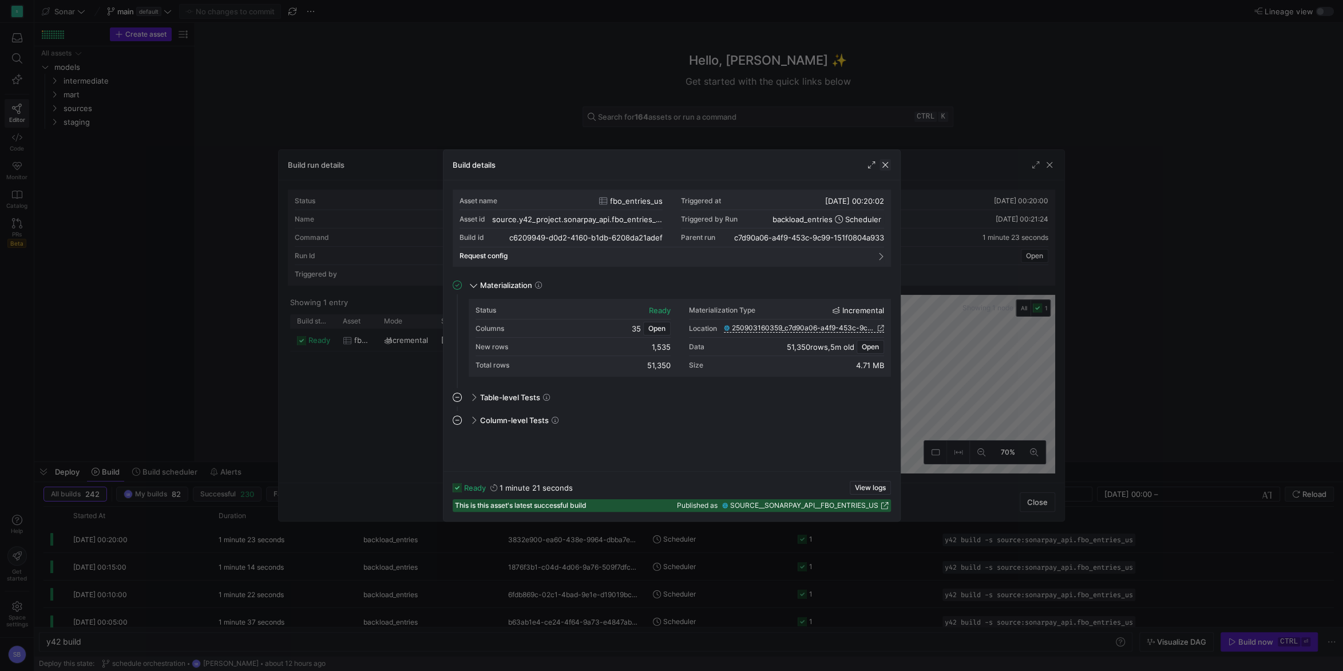
click at [887, 161] on span "button" at bounding box center [885, 164] width 11 height 11
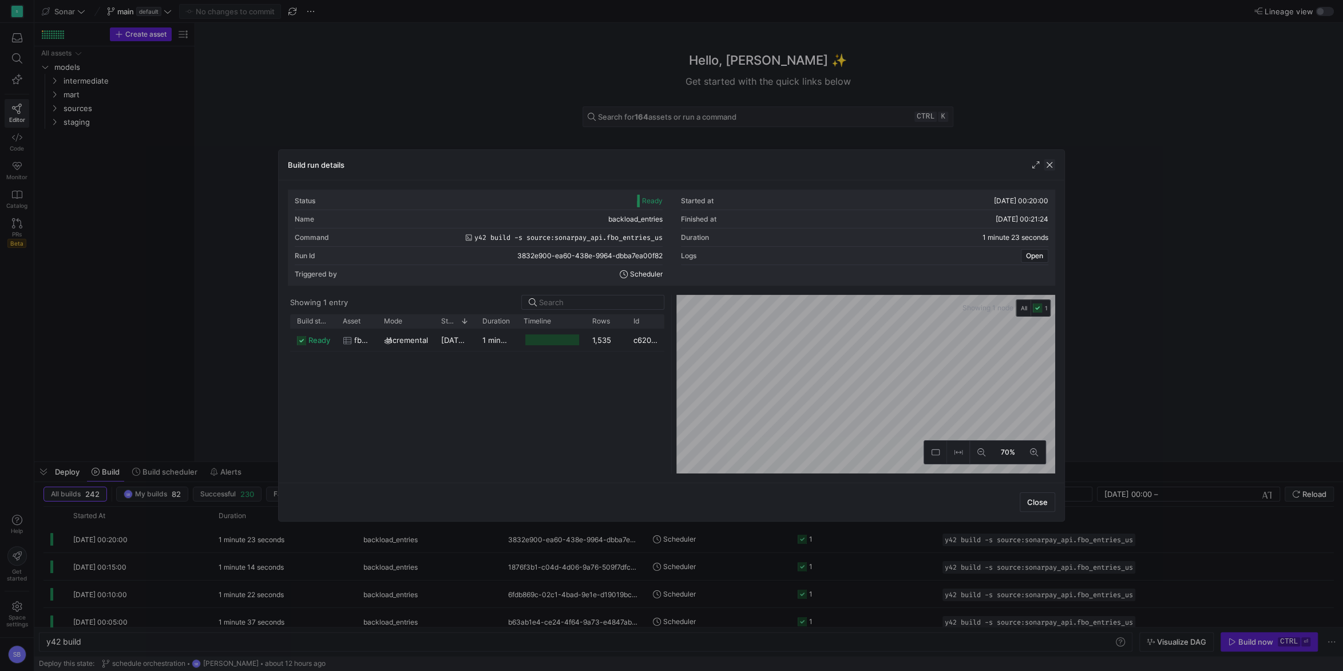
click at [1053, 167] on span "button" at bounding box center [1049, 164] width 11 height 11
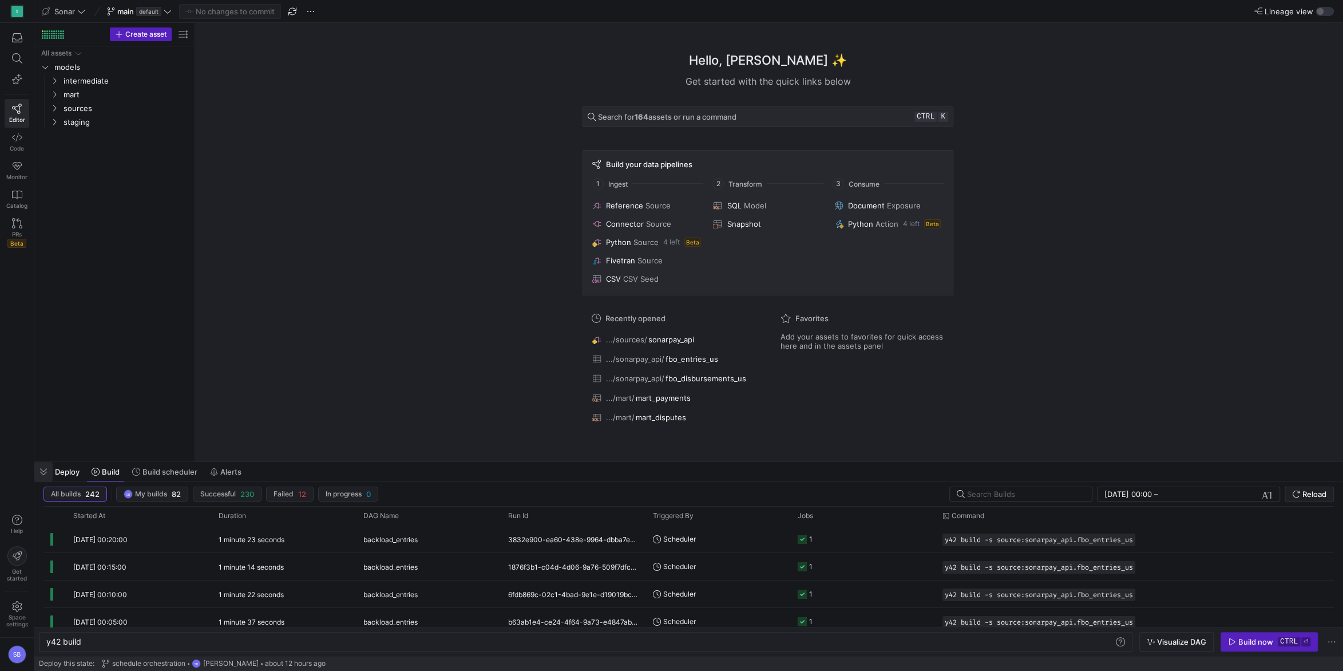
click at [41, 467] on span "button" at bounding box center [43, 471] width 18 height 19
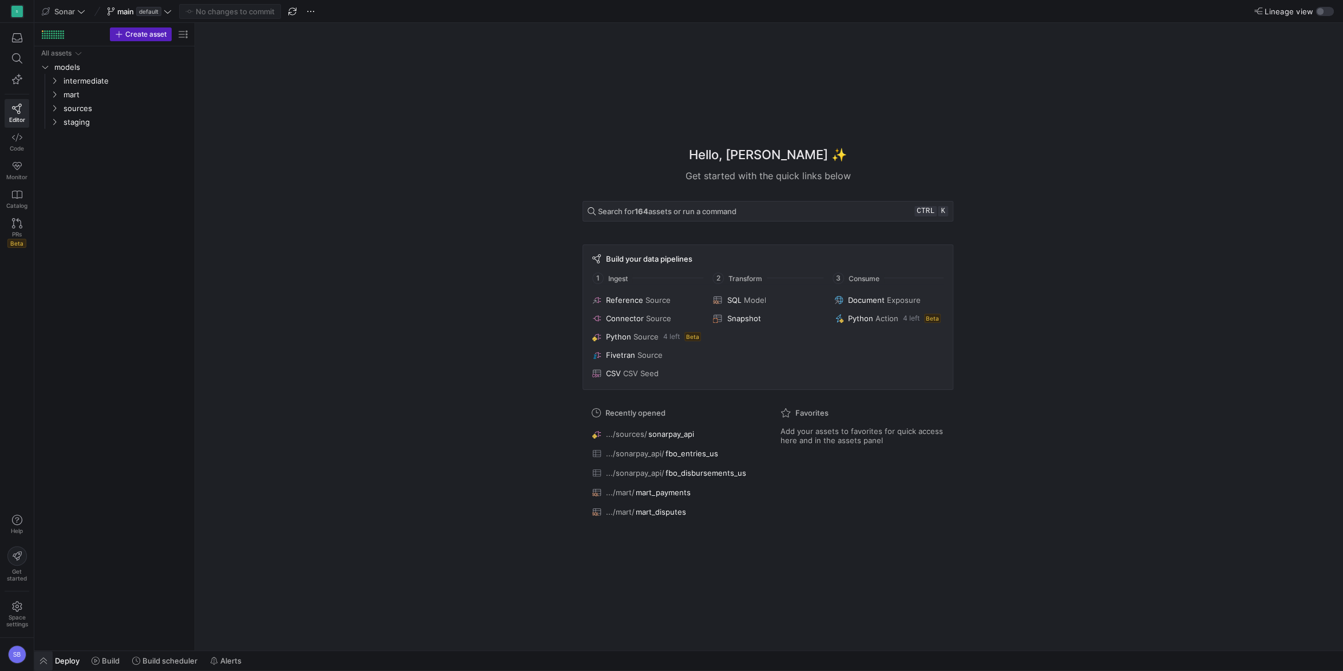
click at [42, 658] on span "button" at bounding box center [43, 660] width 18 height 19
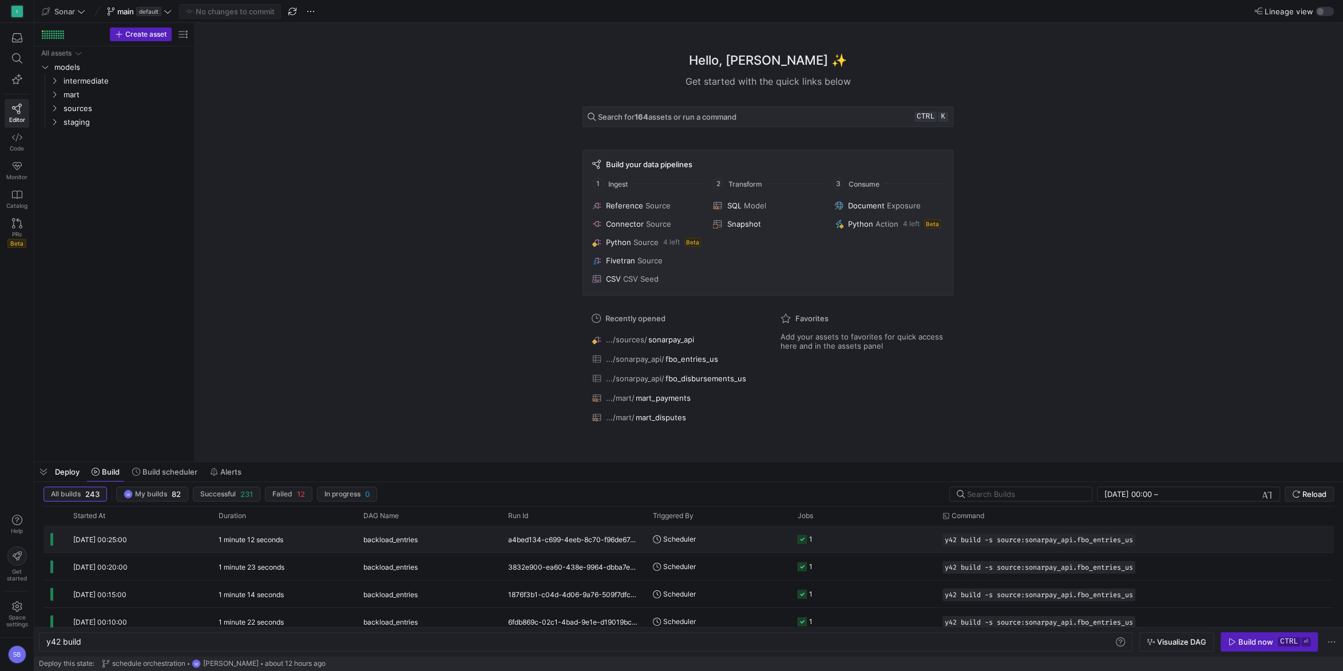
click at [352, 545] on div "1 minute 12 seconds" at bounding box center [284, 538] width 145 height 27
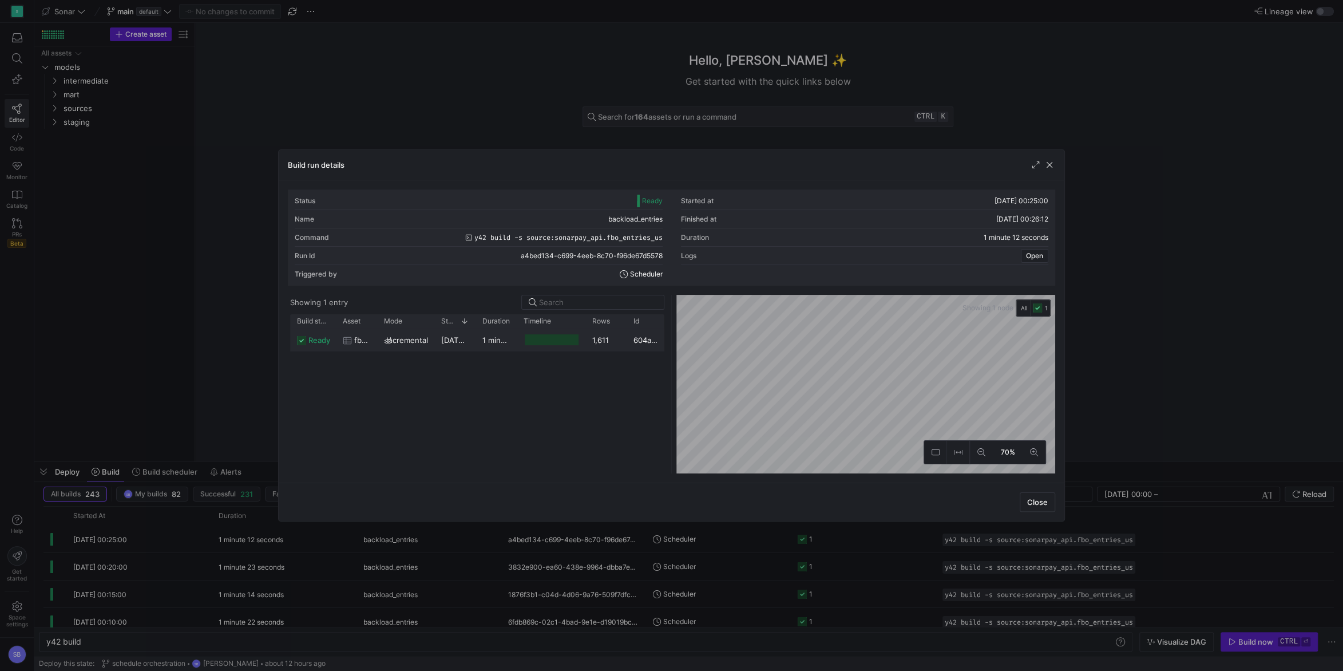
click at [601, 339] on div "1,611" at bounding box center [605, 339] width 41 height 22
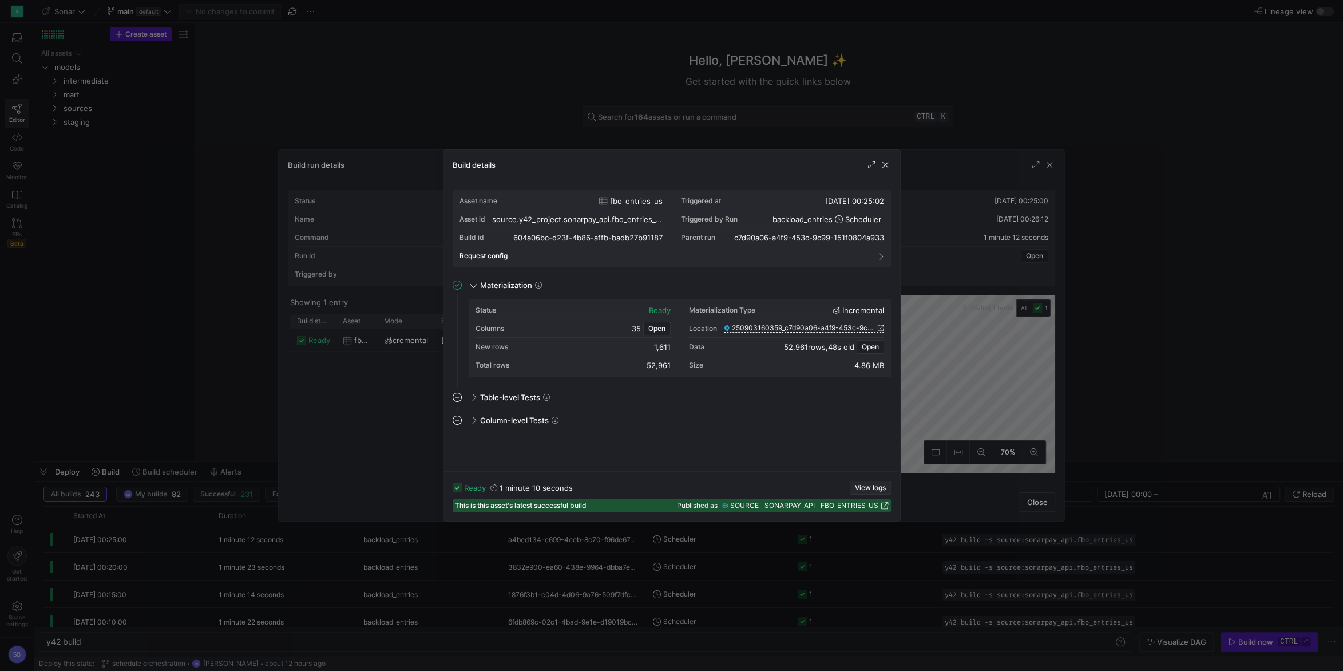
click at [863, 486] on span "View logs" at bounding box center [870, 488] width 31 height 8
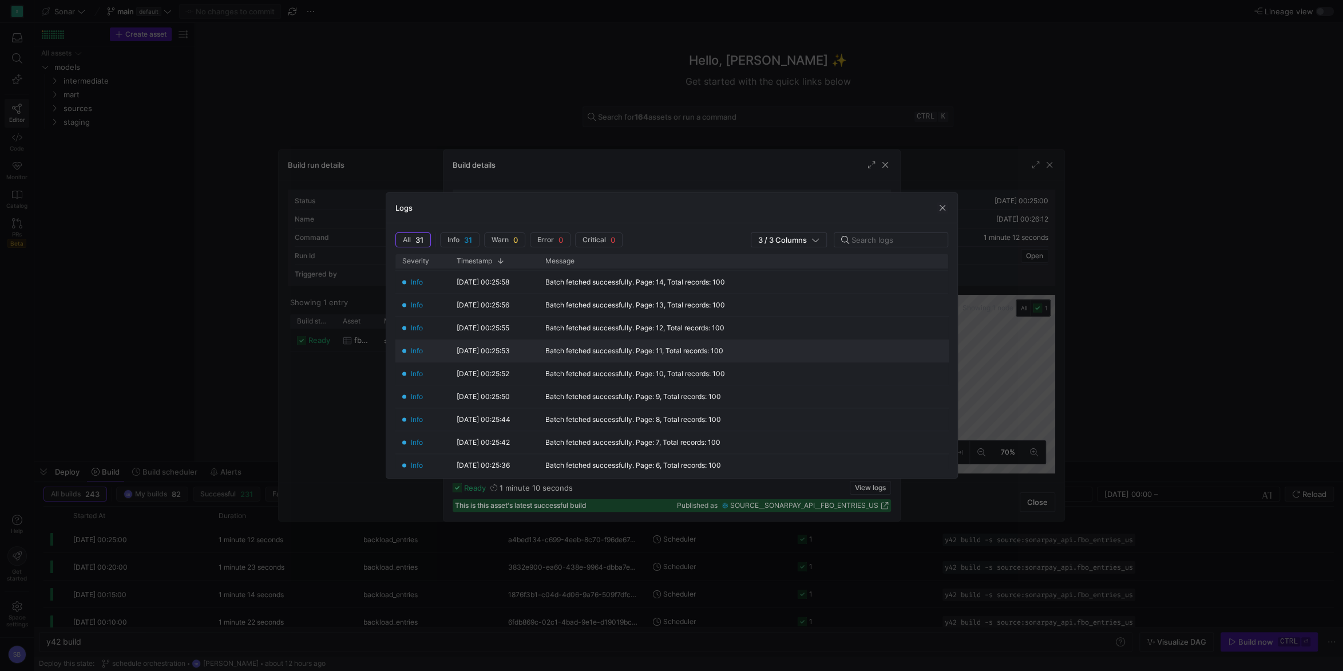
scroll to position [311, 0]
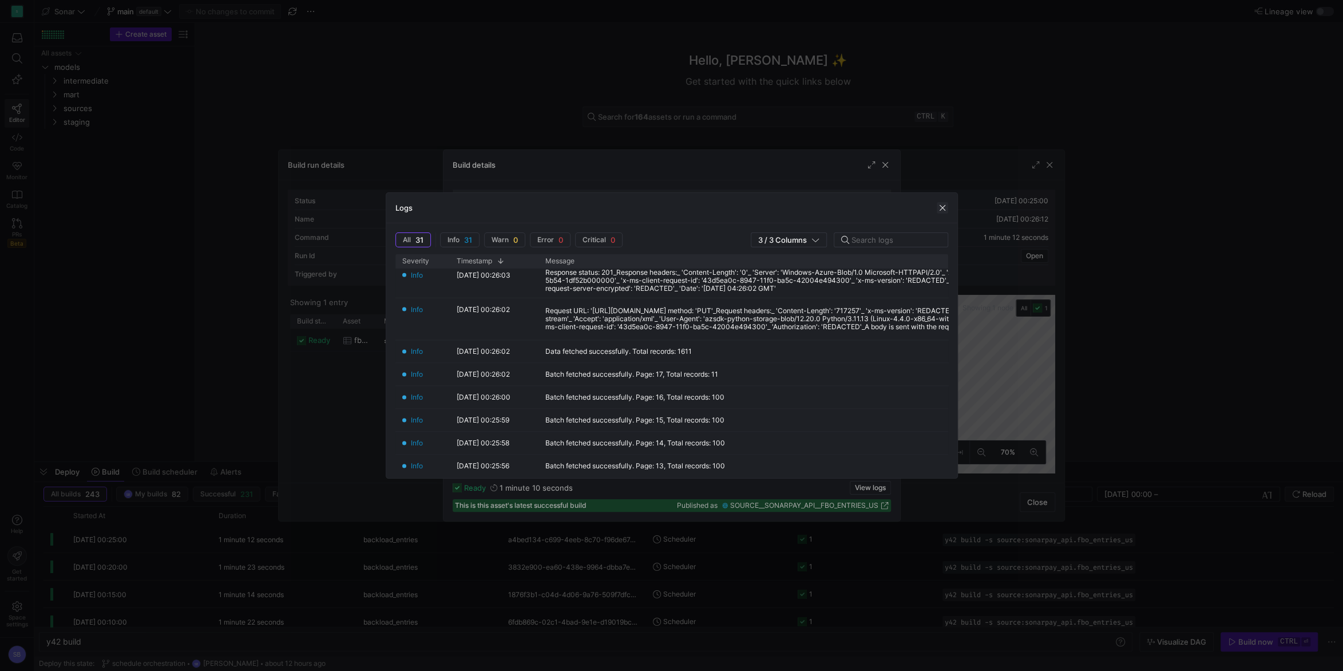
click at [938, 206] on span "button" at bounding box center [942, 207] width 11 height 11
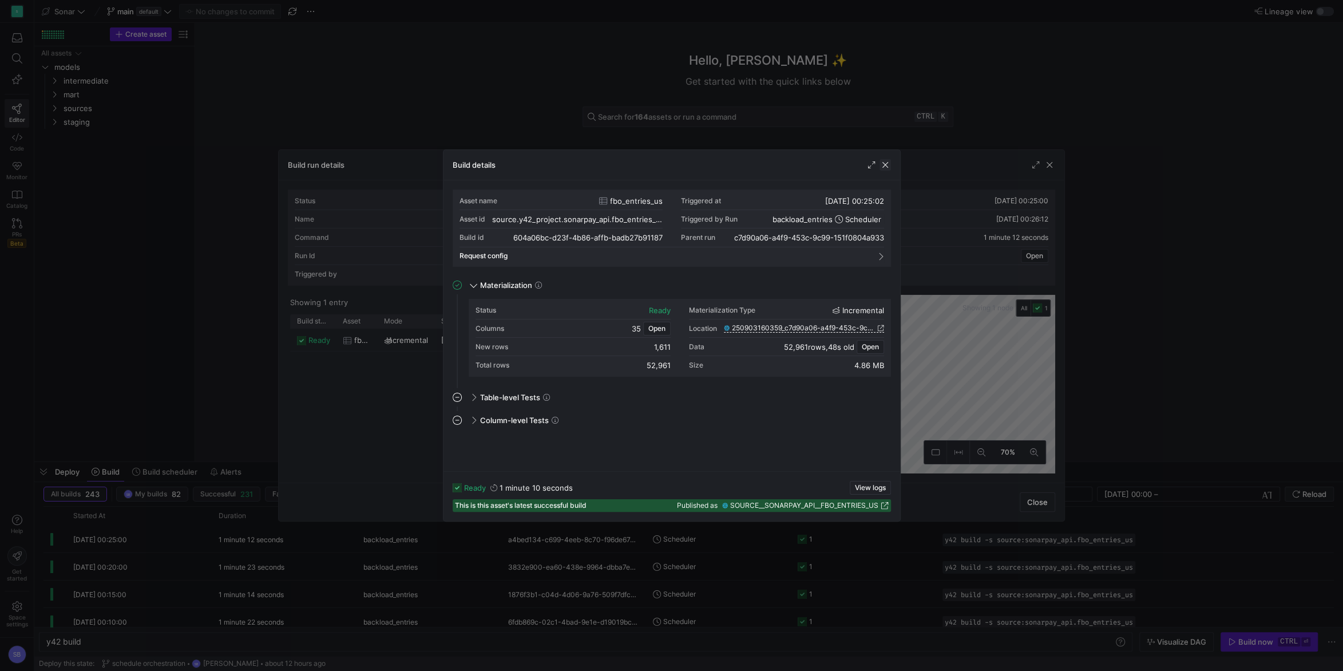
click at [886, 165] on span "button" at bounding box center [885, 164] width 11 height 11
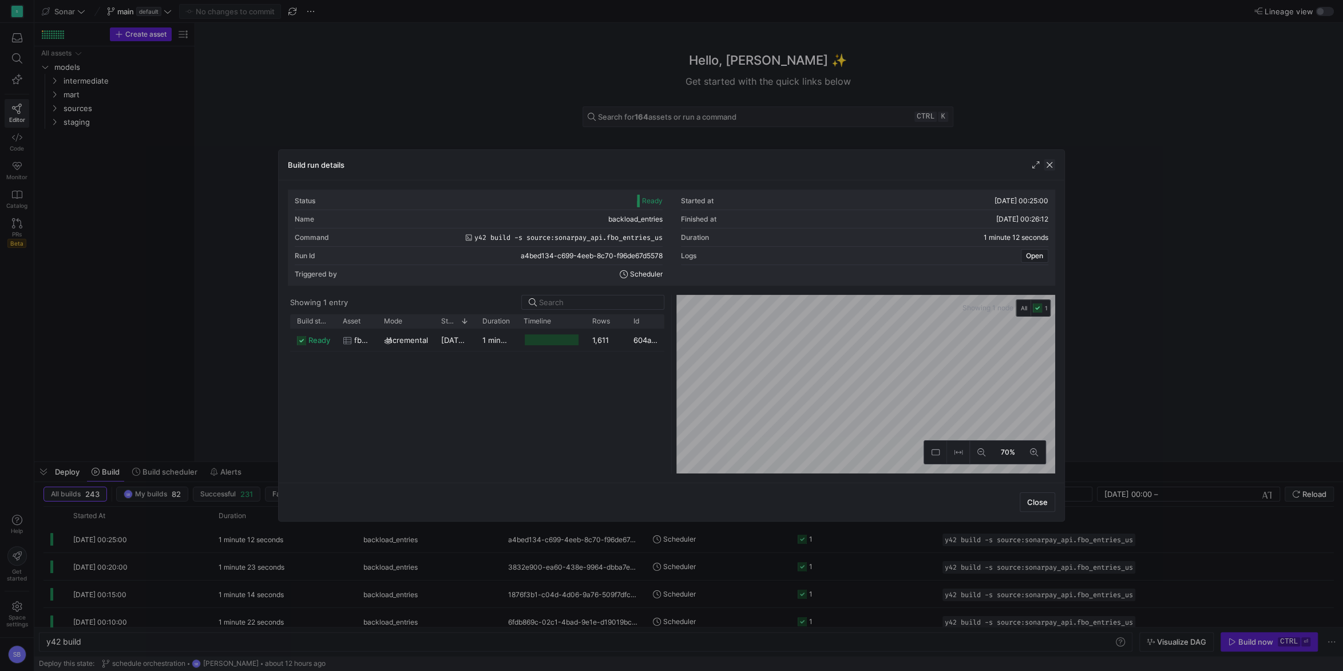
click at [1055, 164] on span "button" at bounding box center [1049, 164] width 11 height 11
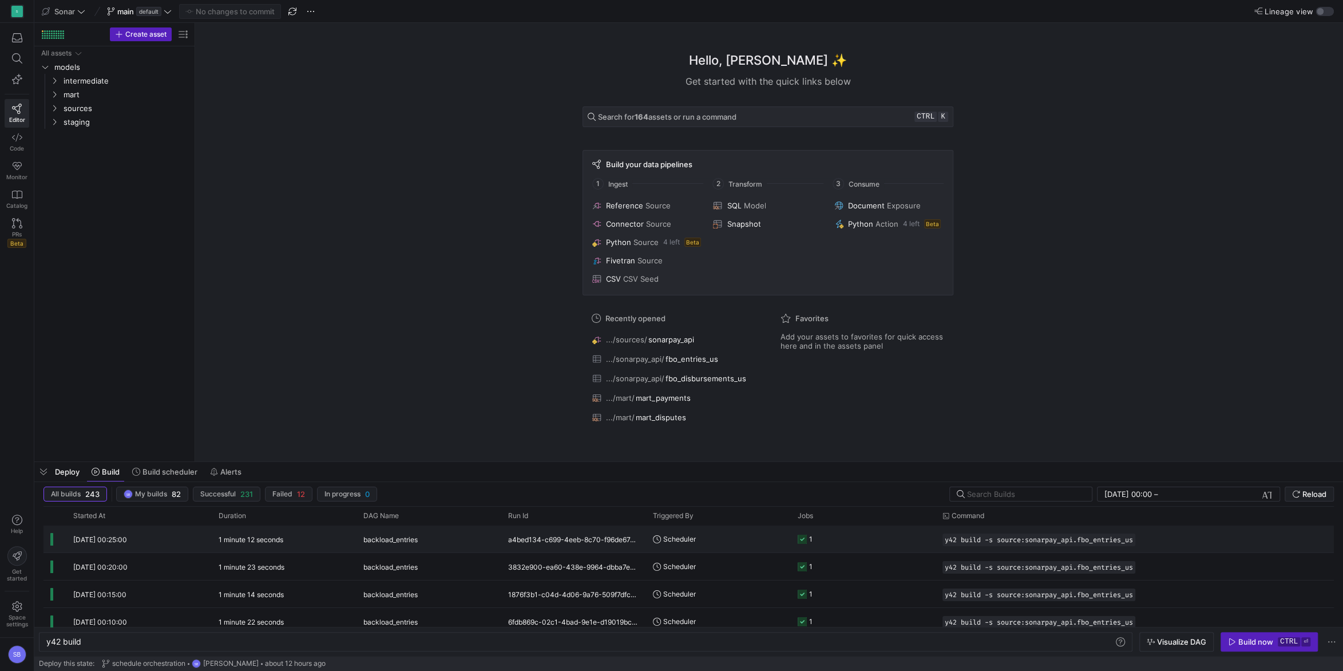
click at [608, 544] on div "a4bed134-c699-4eeb-8c70-f96de67d5578" at bounding box center [573, 538] width 145 height 27
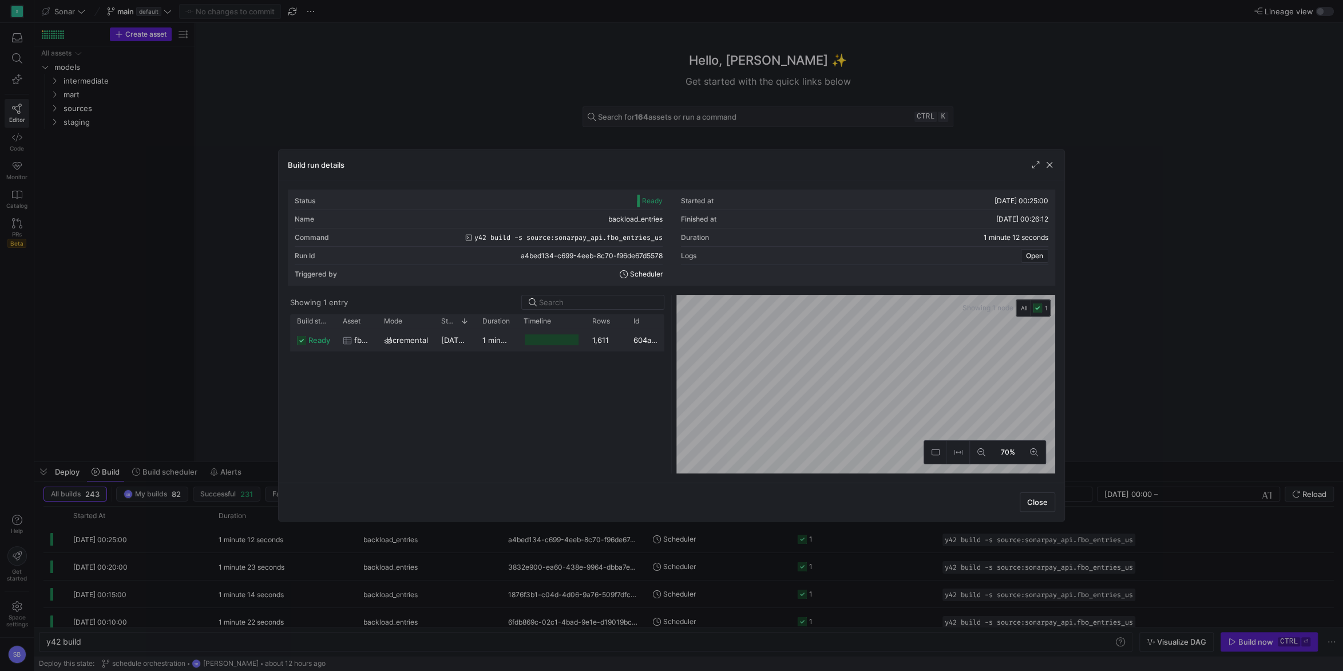
click at [603, 342] on div "1,611" at bounding box center [605, 339] width 41 height 22
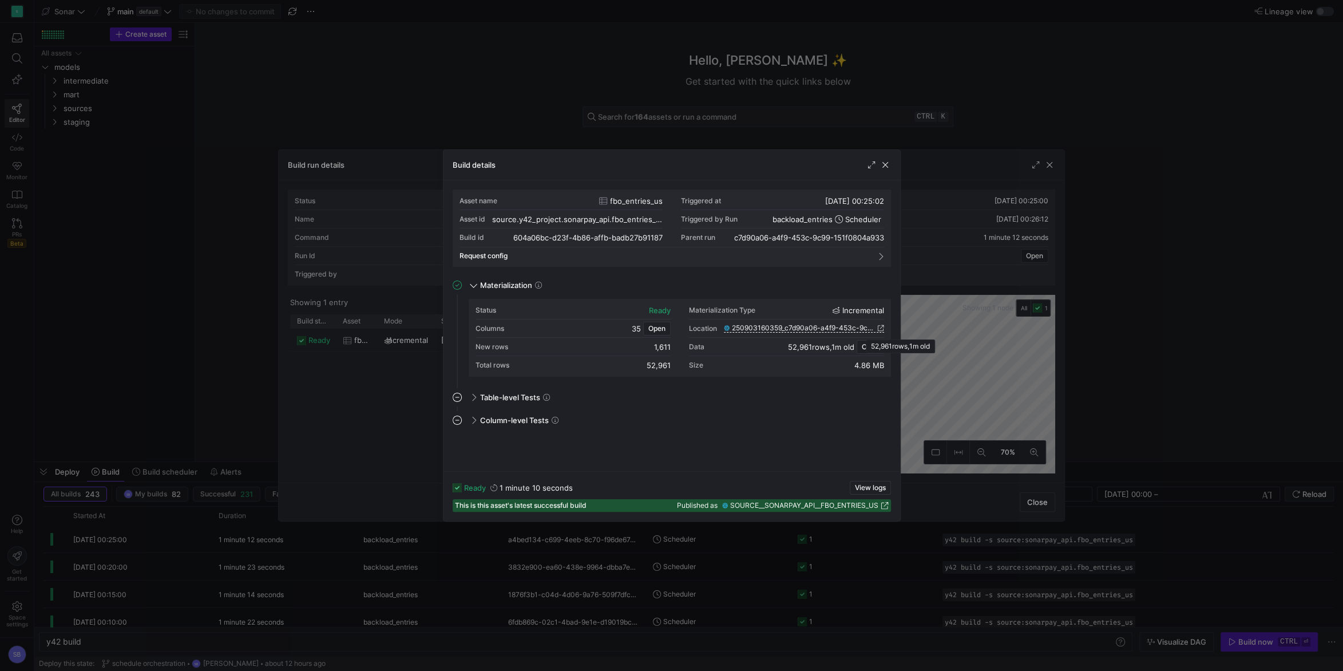
drag, startPoint x: 784, startPoint y: 347, endPoint x: 812, endPoint y: 344, distance: 28.1
click at [812, 344] on div "Data 52,961 rows , 1m old Open" at bounding box center [786, 347] width 195 height 18
click at [806, 350] on span "52,961 rows" at bounding box center [809, 346] width 42 height 9
click at [883, 163] on span "button" at bounding box center [885, 164] width 11 height 11
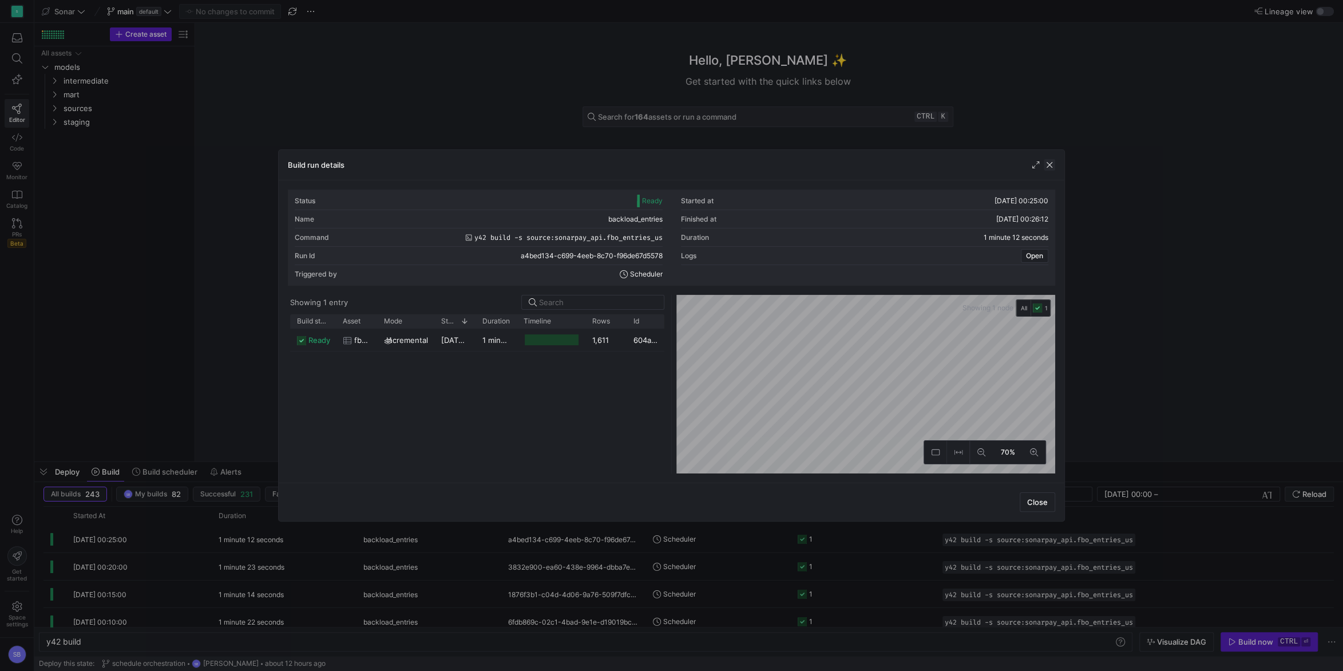
click at [1052, 163] on span "button" at bounding box center [1049, 164] width 11 height 11
